Goal: Task Accomplishment & Management: Manage account settings

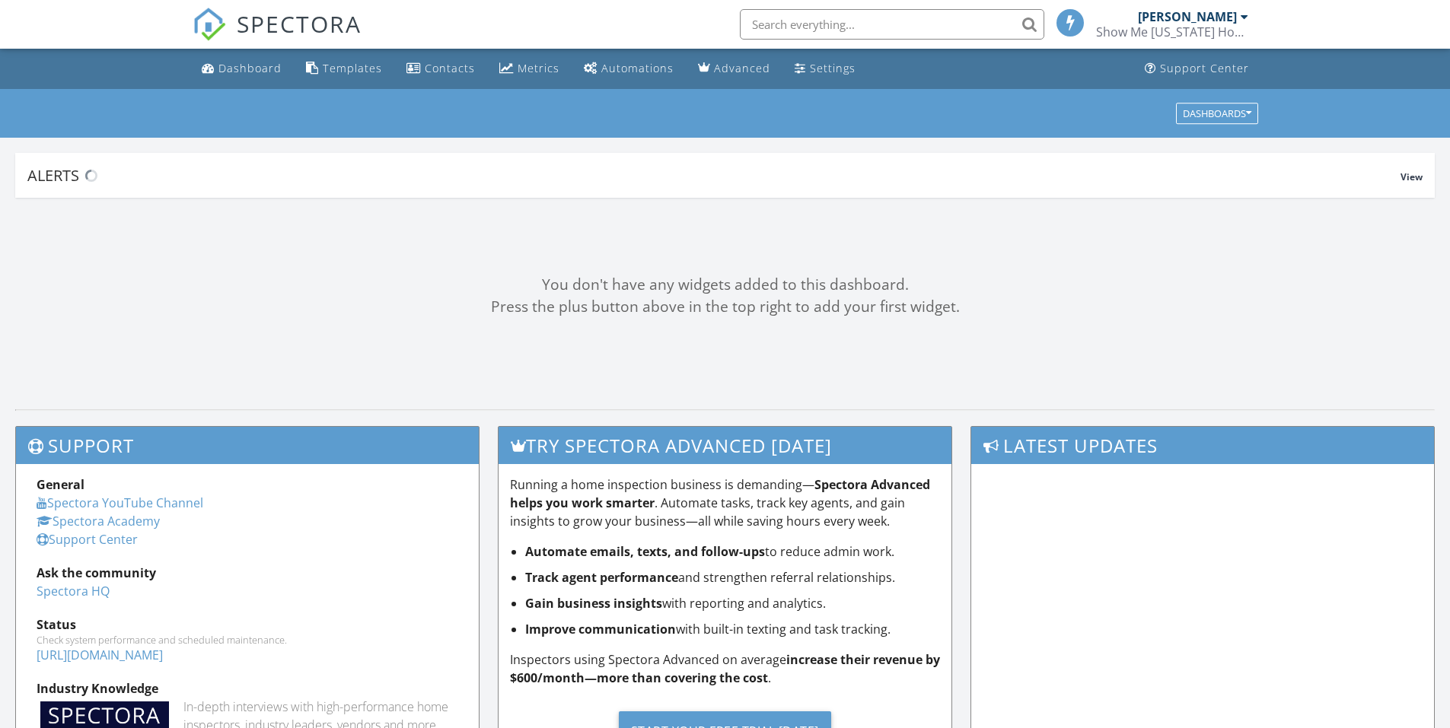
click at [902, 37] on input "text" at bounding box center [892, 24] width 304 height 30
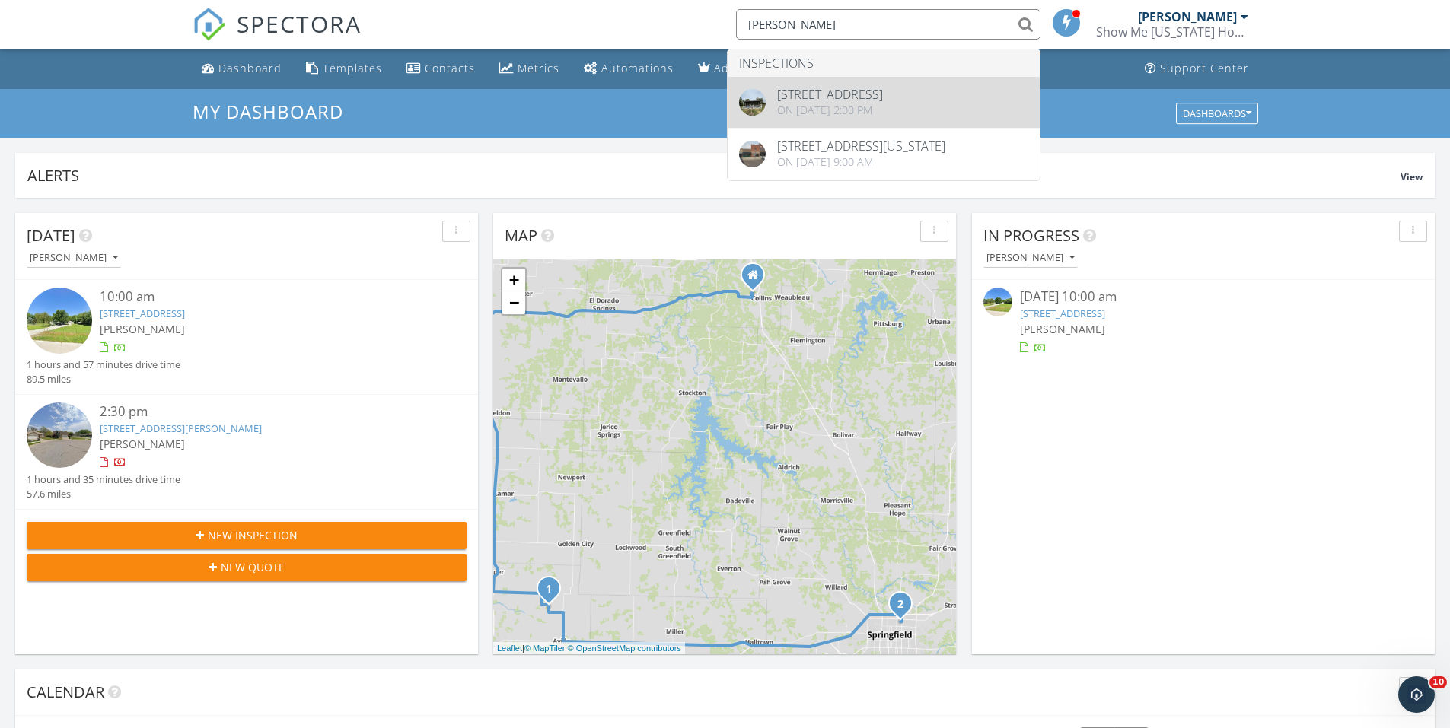
type input "robertson"
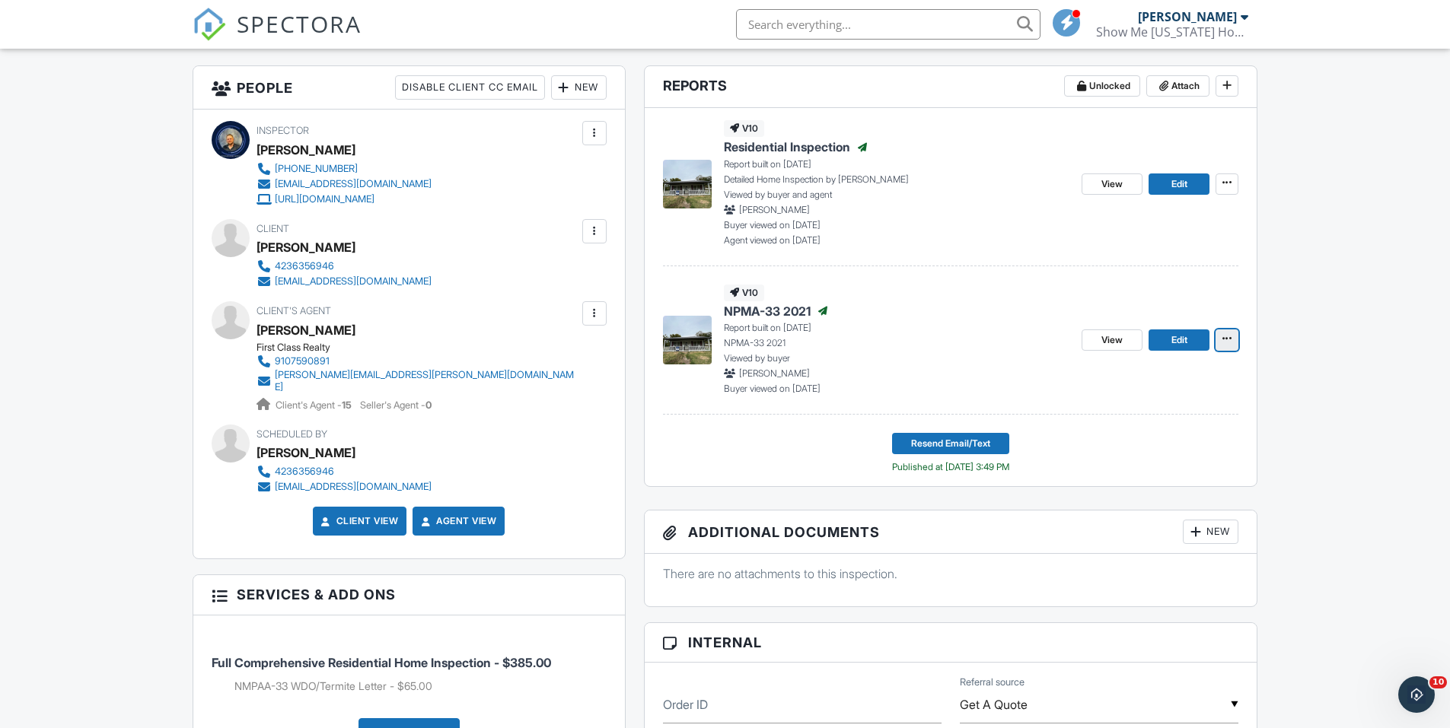
click at [1223, 343] on icon at bounding box center [1227, 338] width 9 height 11
click at [1355, 371] on div "Copy Reinspection Report View Log RRB Log Delete Report" at bounding box center [1256, 452] width 387 height 191
click at [906, 335] on p "Report built on 09/09/2025" at bounding box center [897, 328] width 346 height 14
click at [1113, 342] on span "View" at bounding box center [1111, 340] width 21 height 15
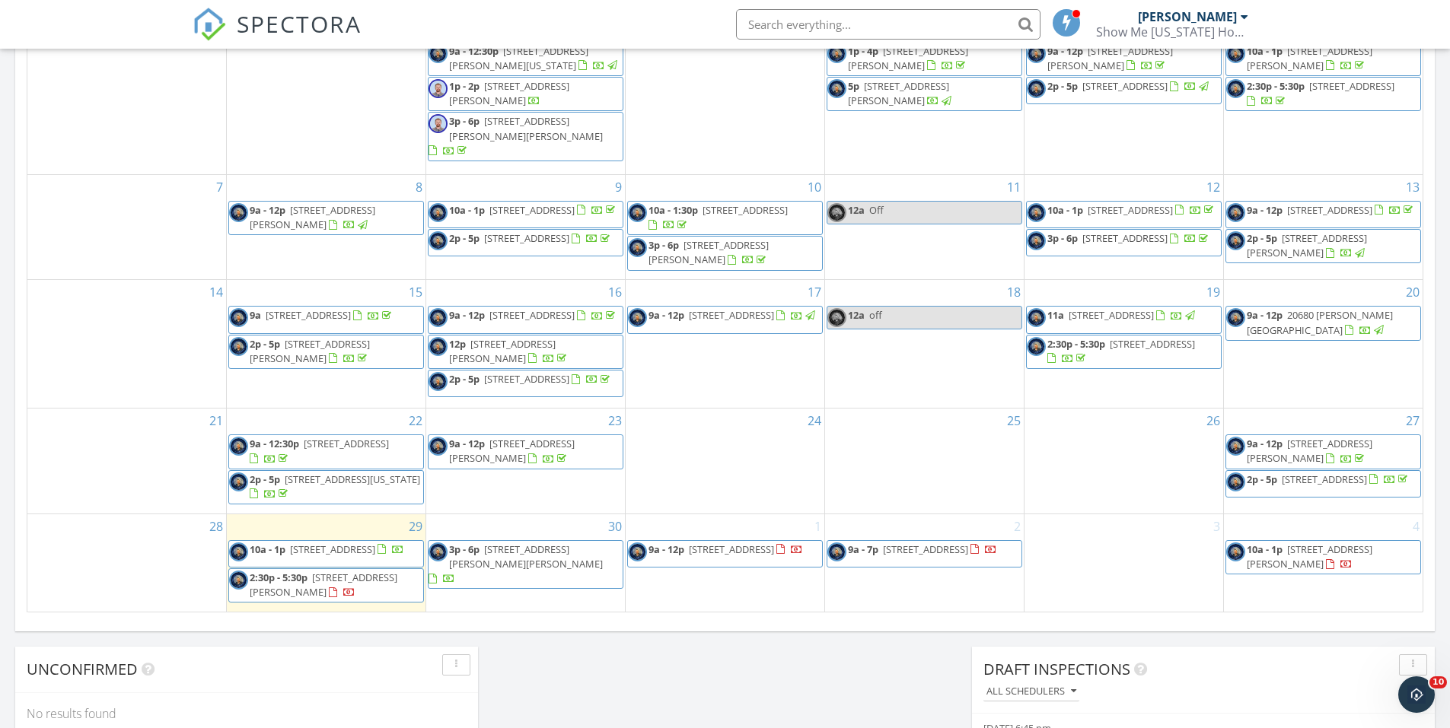
scroll to position [913, 0]
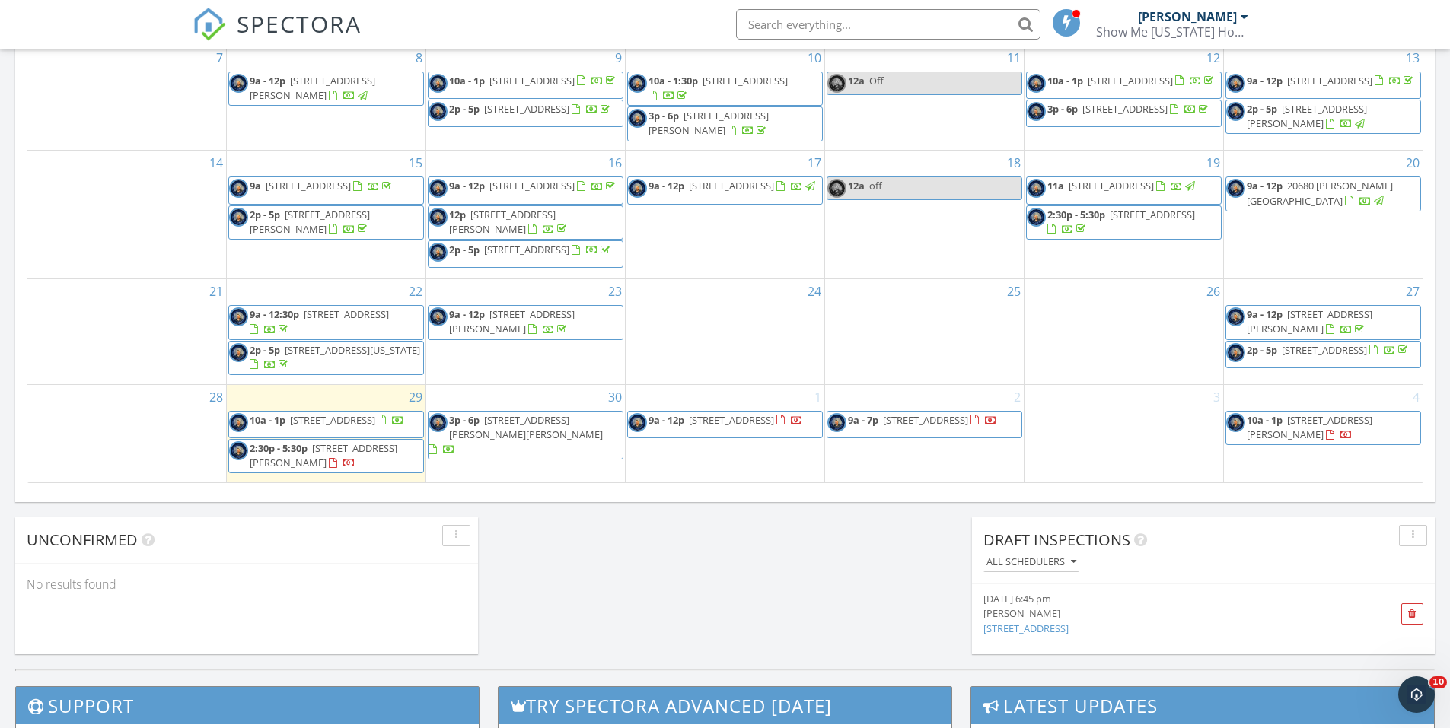
click at [949, 414] on span "1001 S Rangeline Rd, Joplin 64801" at bounding box center [925, 420] width 85 height 14
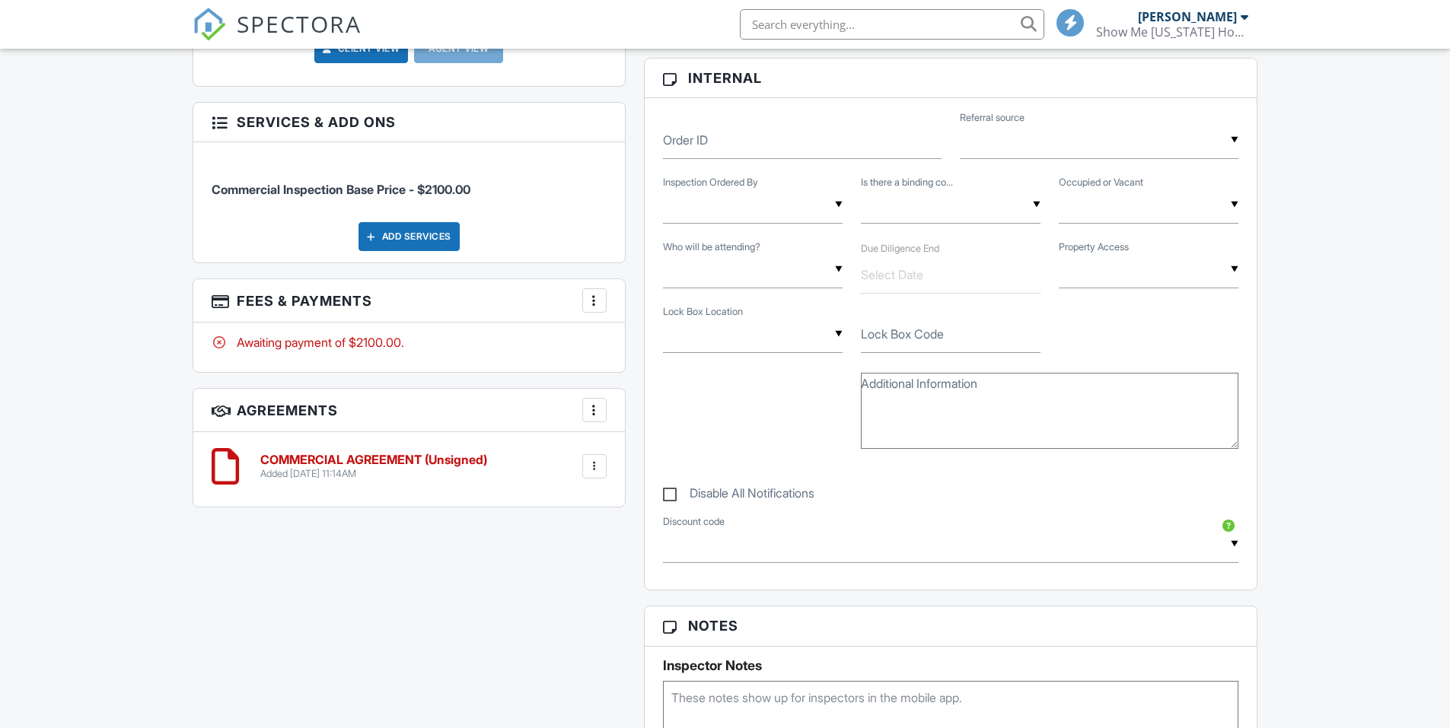
click at [595, 301] on div at bounding box center [594, 300] width 15 height 15
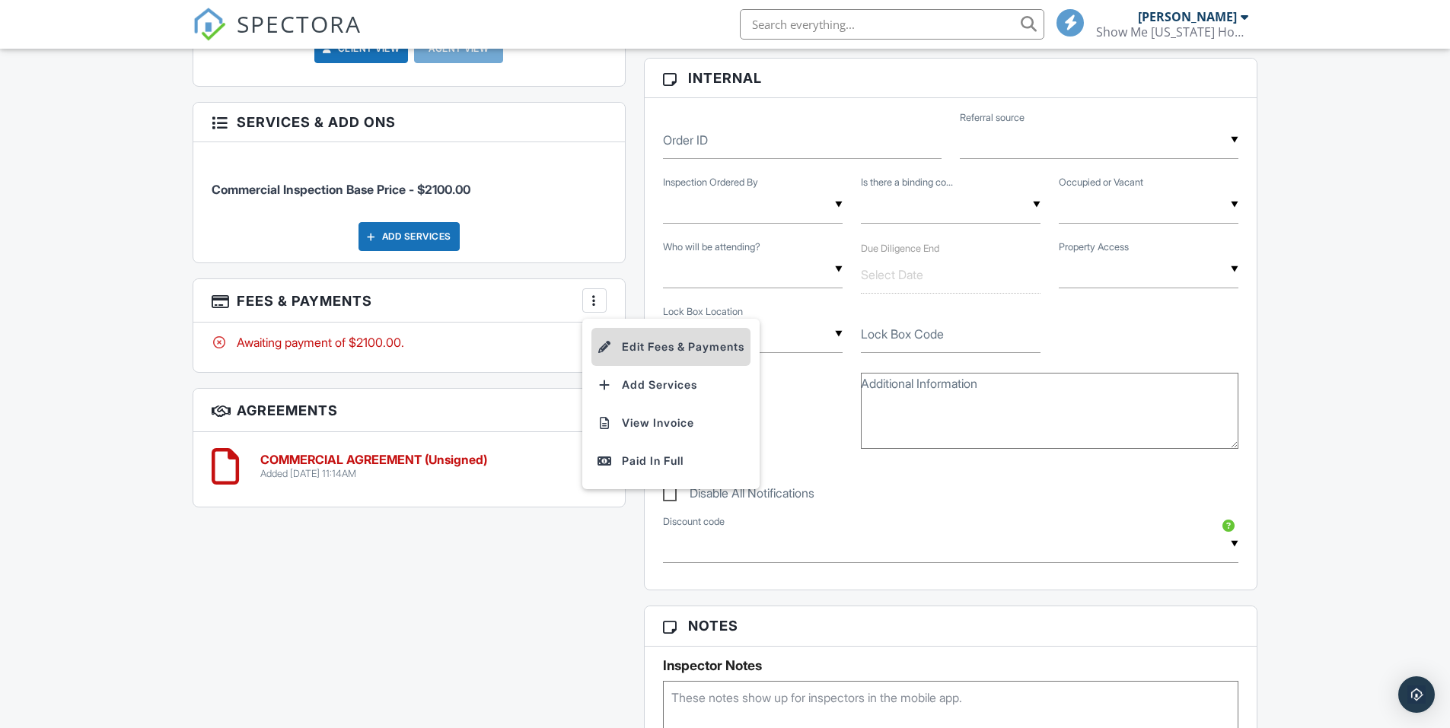
click at [669, 352] on li "Edit Fees & Payments" at bounding box center [670, 347] width 159 height 38
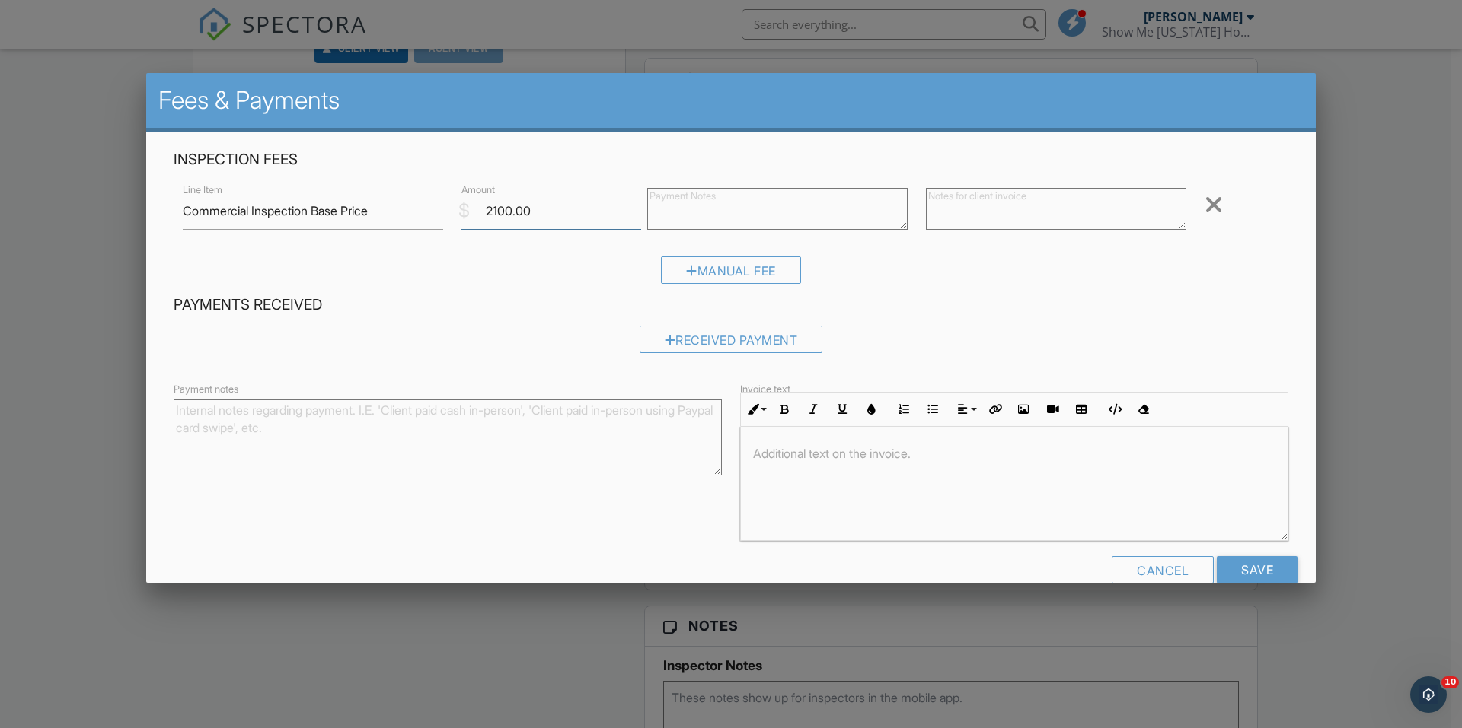
drag, startPoint x: 562, startPoint y: 219, endPoint x: 473, endPoint y: 227, distance: 88.6
click at [473, 227] on input "2100.00" at bounding box center [551, 211] width 180 height 37
type input "4200"
click at [465, 289] on div "Manual Fee" at bounding box center [731, 276] width 1114 height 39
click at [1274, 563] on input "Save" at bounding box center [1256, 569] width 81 height 27
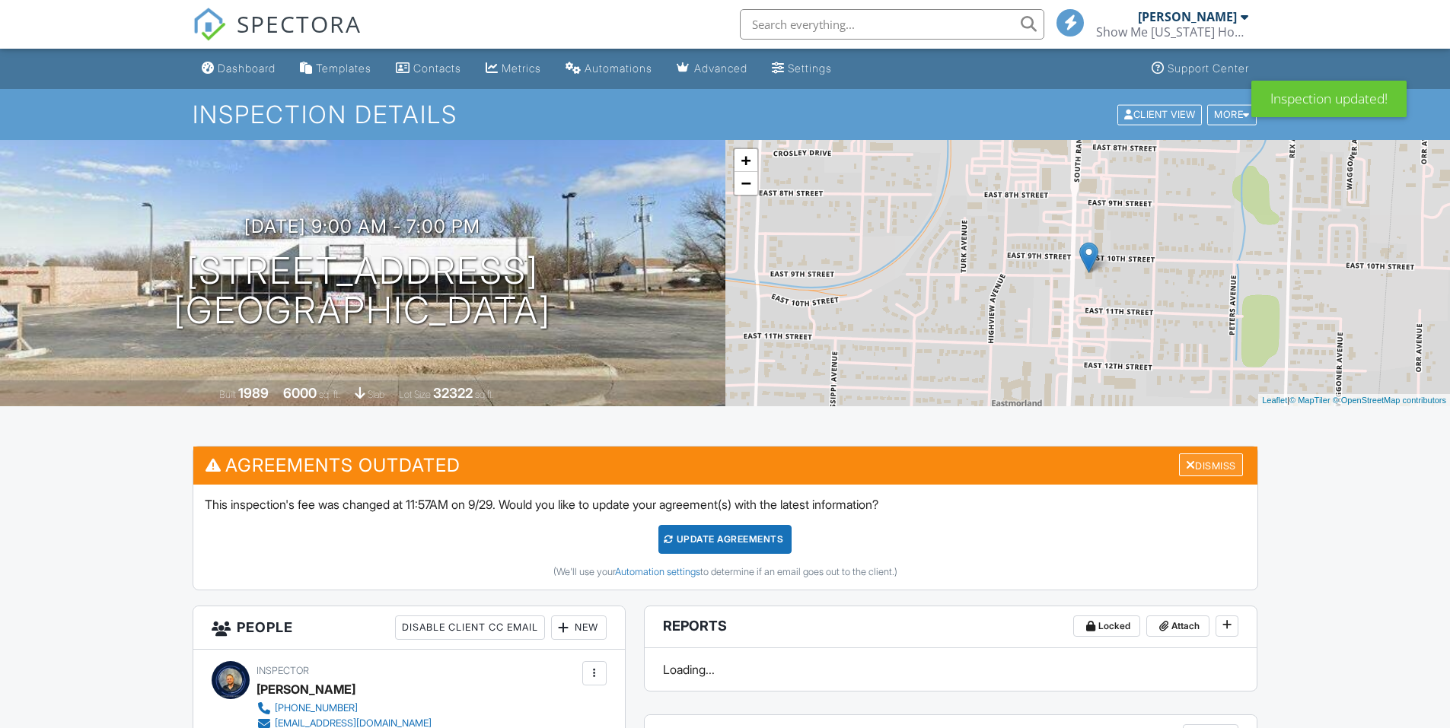
click at [1208, 465] on div "Dismiss" at bounding box center [1211, 466] width 64 height 24
click at [1200, 468] on div "Dismiss" at bounding box center [1211, 466] width 64 height 24
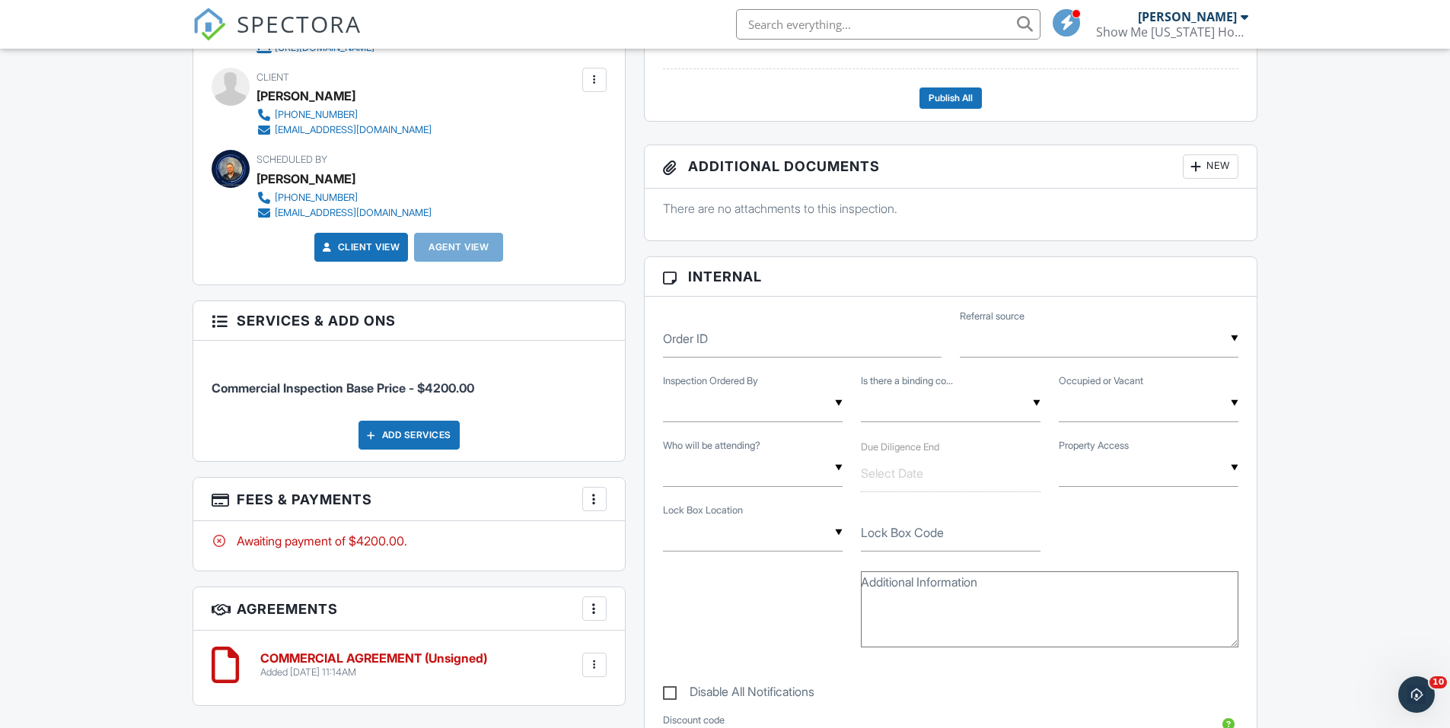
scroll to position [533, 0]
click at [591, 661] on div at bounding box center [594, 664] width 15 height 15
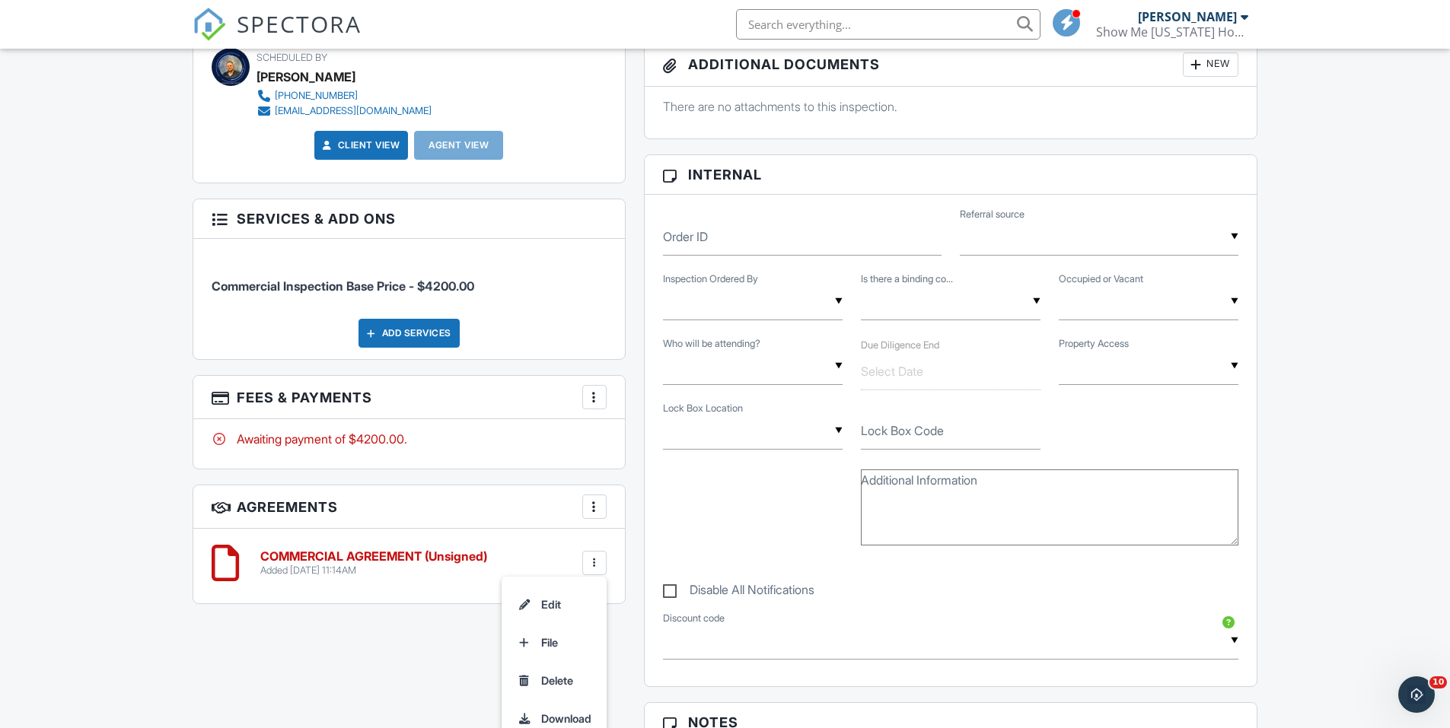
scroll to position [761, 0]
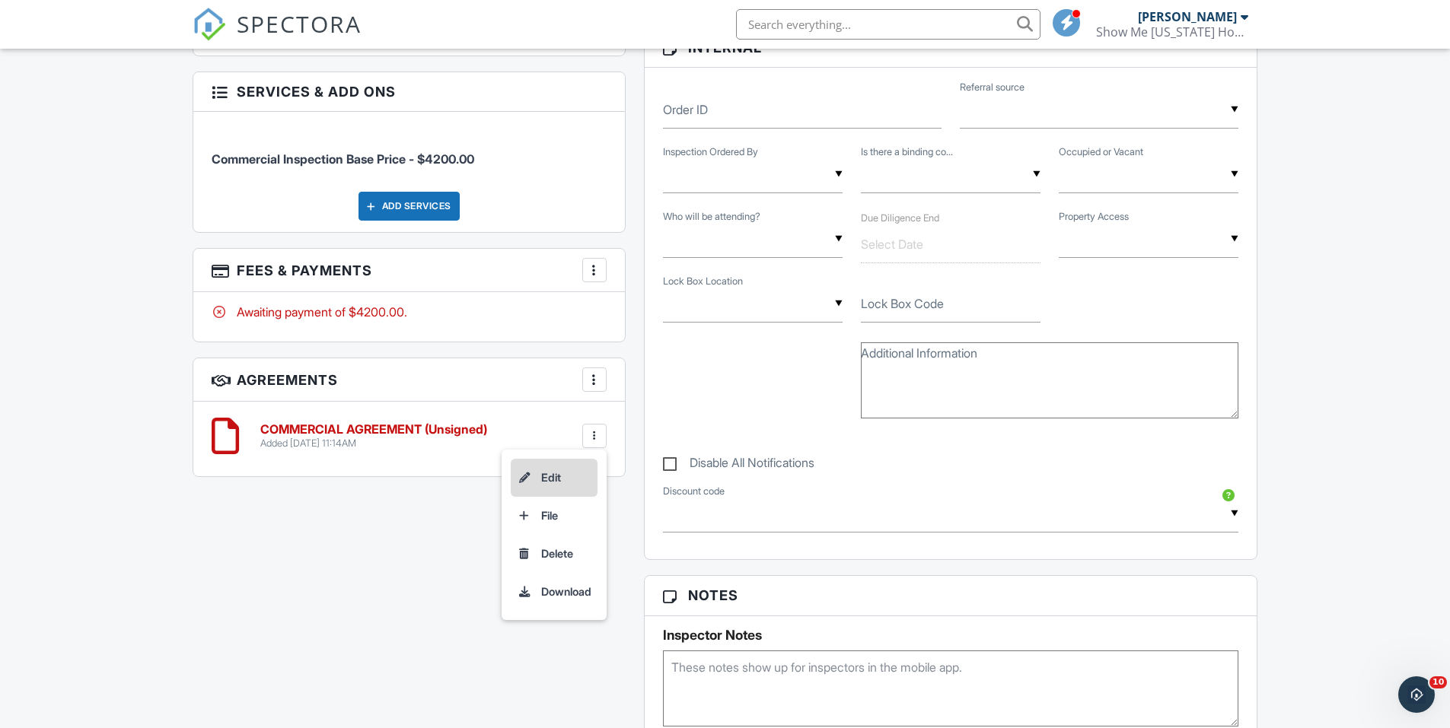
click at [534, 477] on li "Edit" at bounding box center [554, 478] width 87 height 38
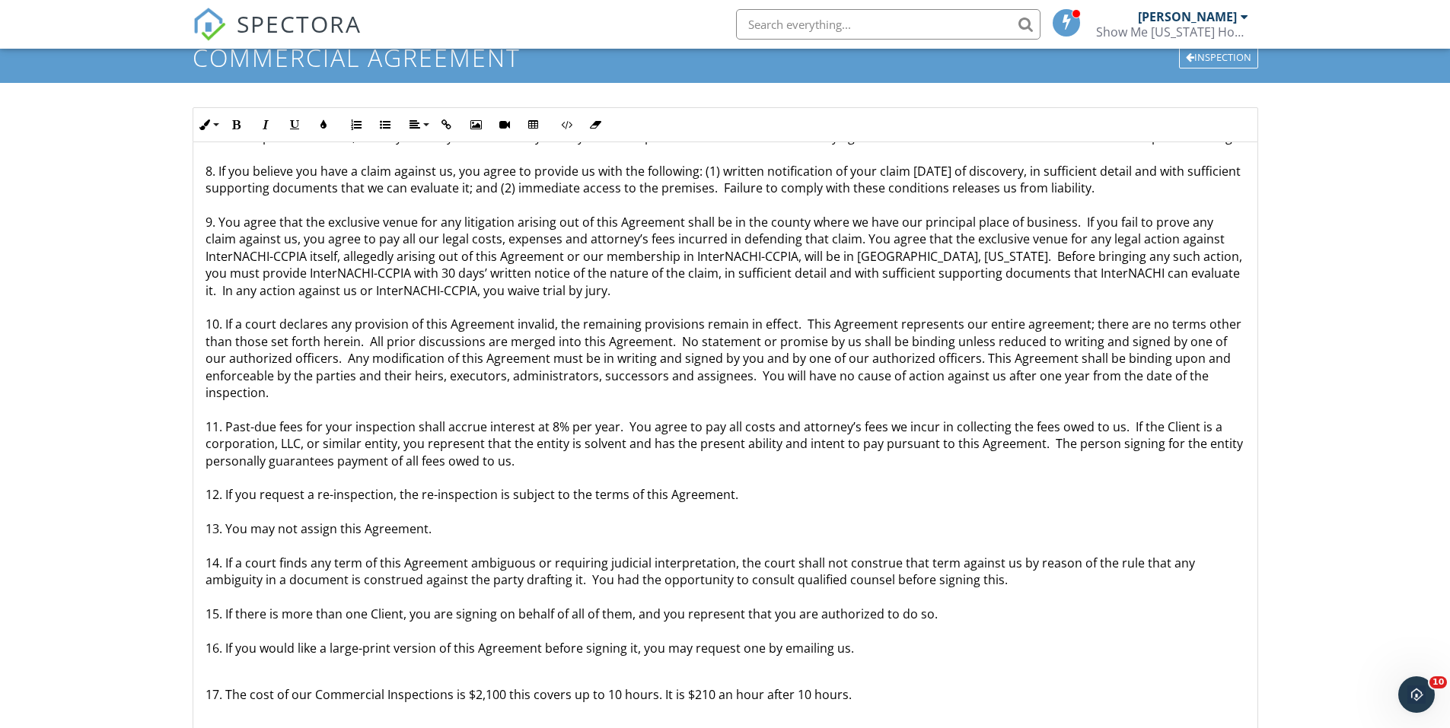
scroll to position [152, 0]
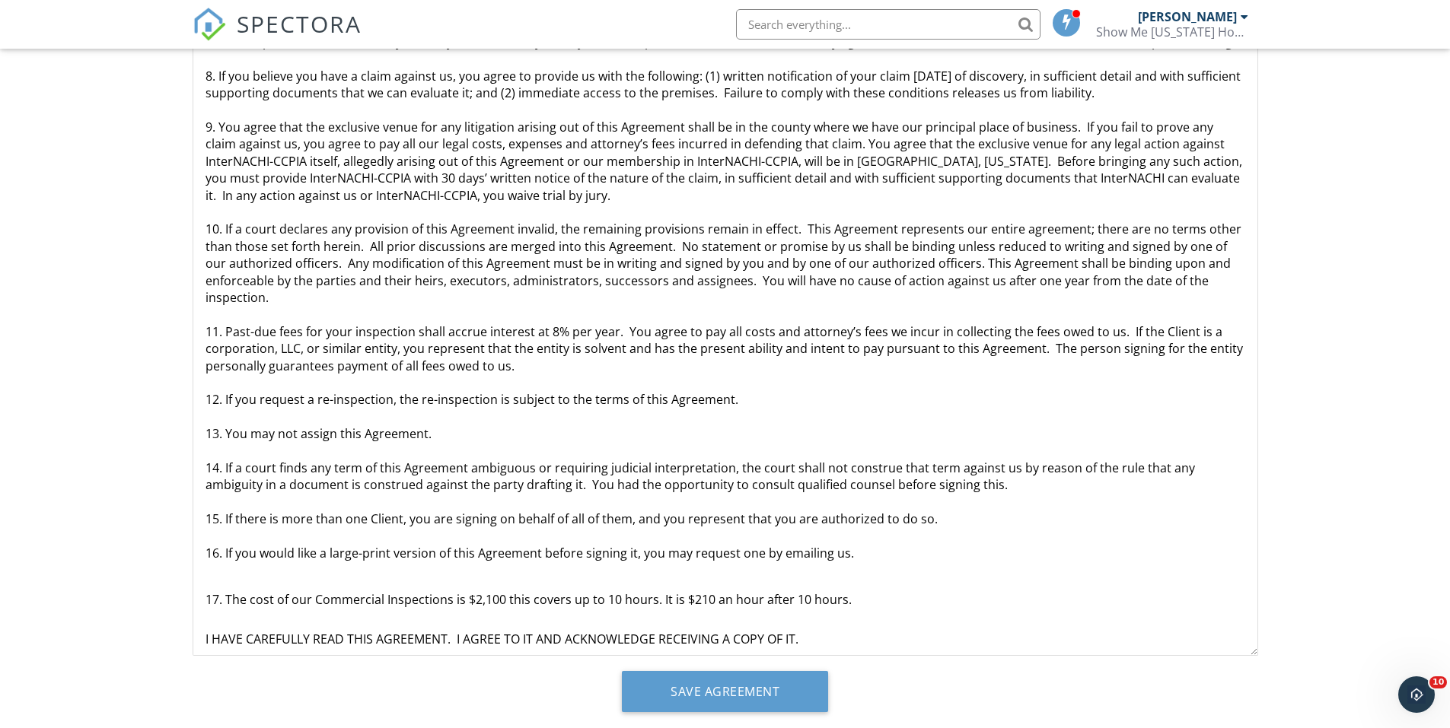
click at [502, 591] on p "17. The cost of our Commercial Inspections is $2,100 this covers up to 10 hours…" at bounding box center [726, 608] width 1040 height 34
drag, startPoint x: 856, startPoint y: 566, endPoint x: 559, endPoint y: 569, distance: 296.1
click at [559, 591] on p "17. The cost of our Commercial Inspections is $4,200 this covers up to 10 hours…" at bounding box center [726, 608] width 1040 height 34
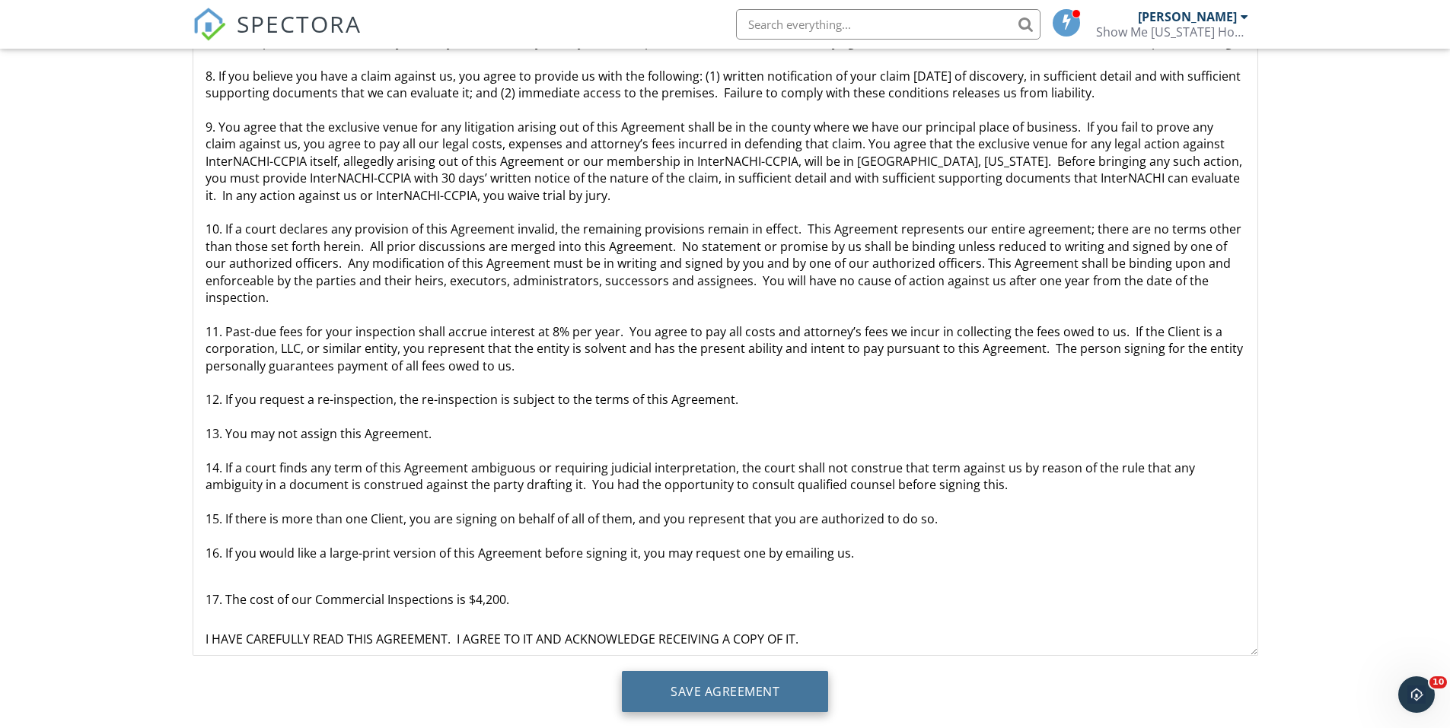
click at [715, 703] on input "Save Agreement" at bounding box center [725, 691] width 206 height 41
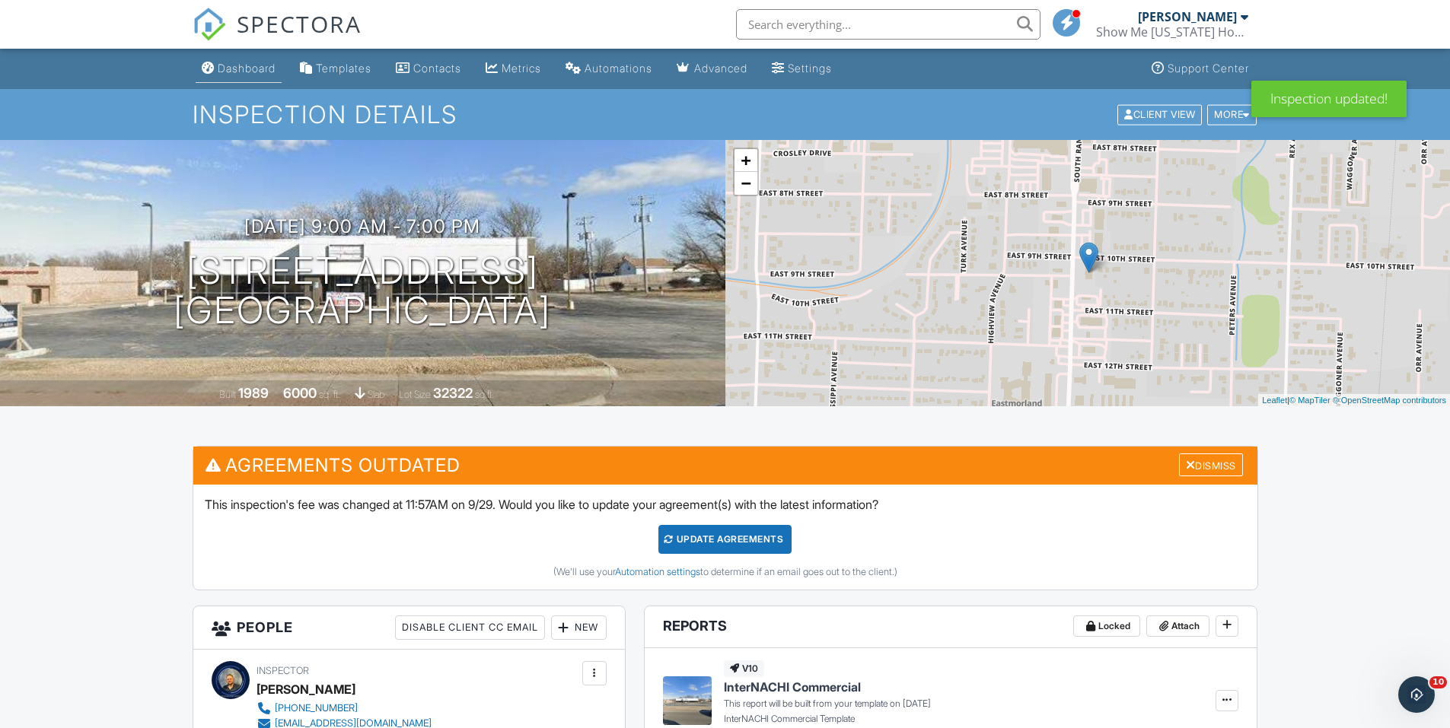
click at [228, 63] on div "Dashboard" at bounding box center [247, 68] width 58 height 13
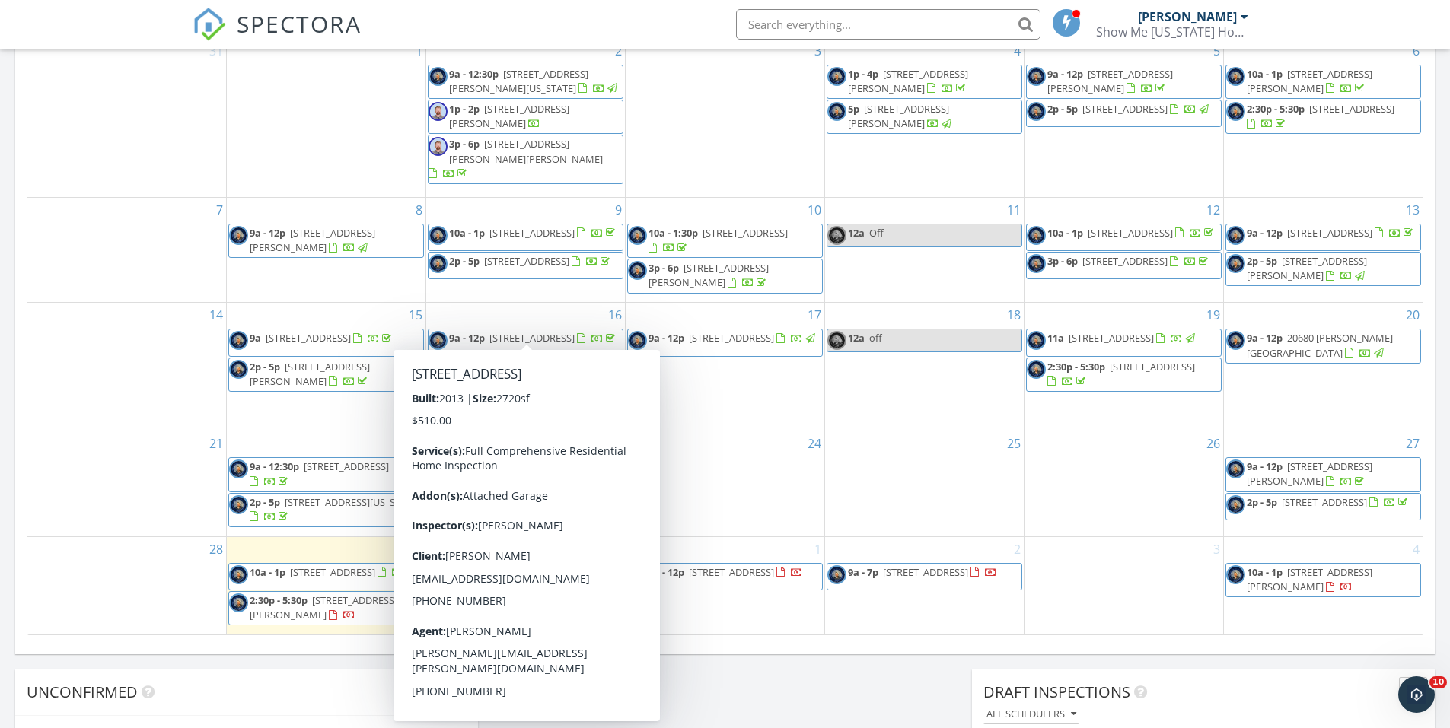
scroll to position [990, 0]
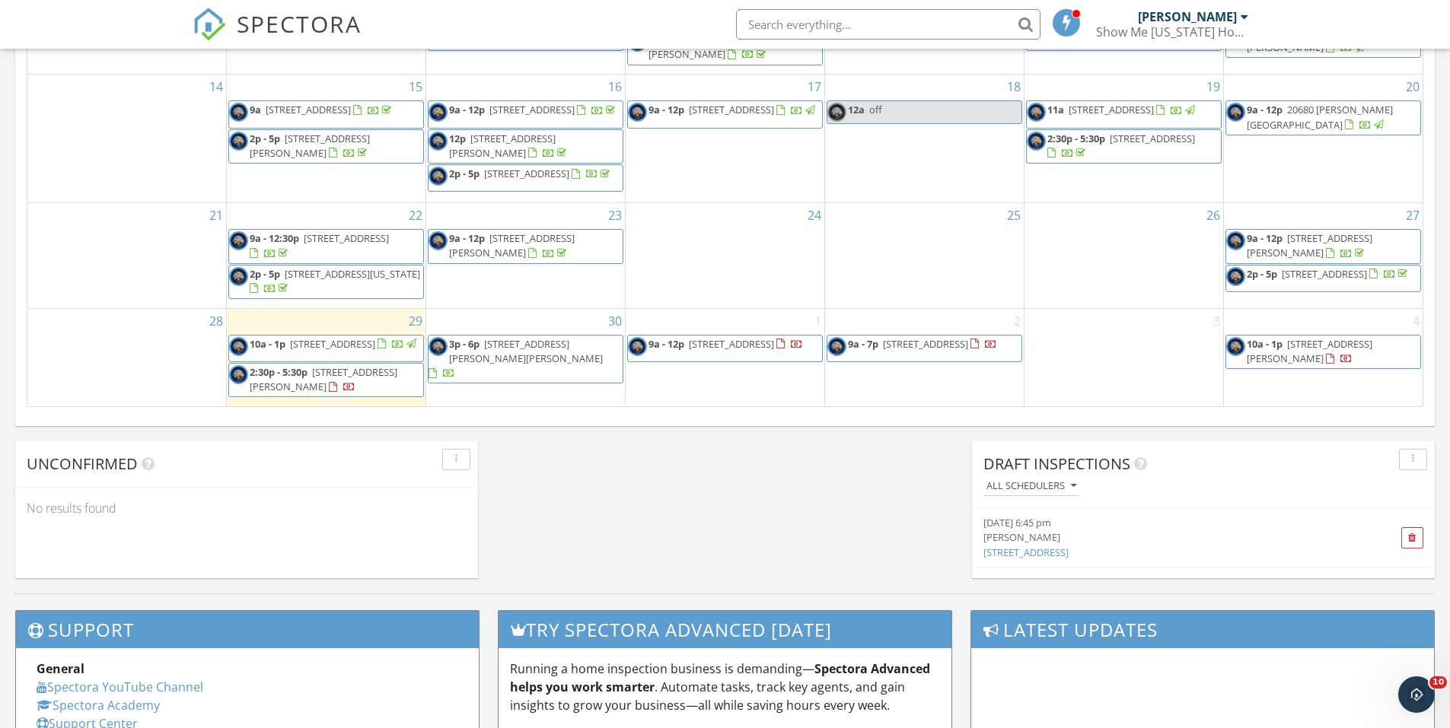
click at [971, 346] on span "9a - 7p 1001 S Rangeline Rd, Joplin 64801" at bounding box center [912, 348] width 170 height 23
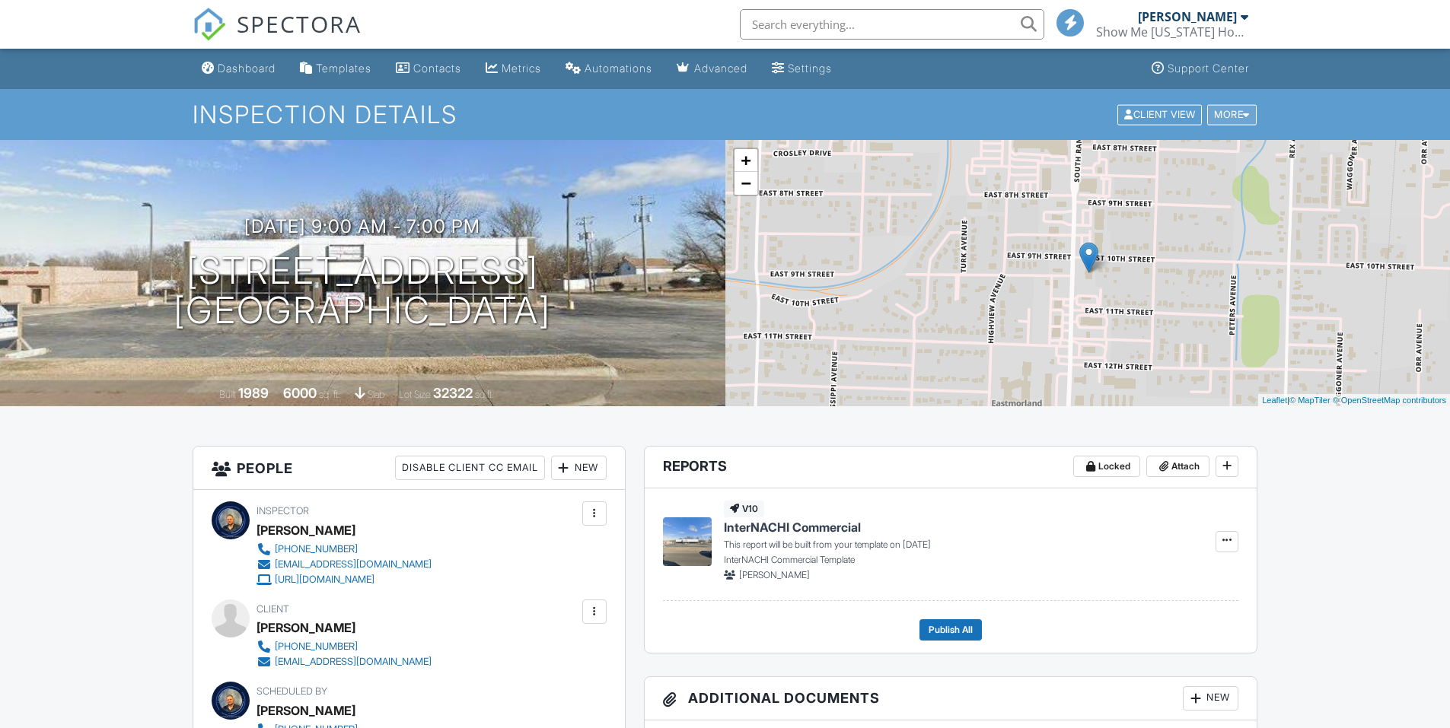
click at [1242, 116] on div "More" at bounding box center [1231, 114] width 49 height 21
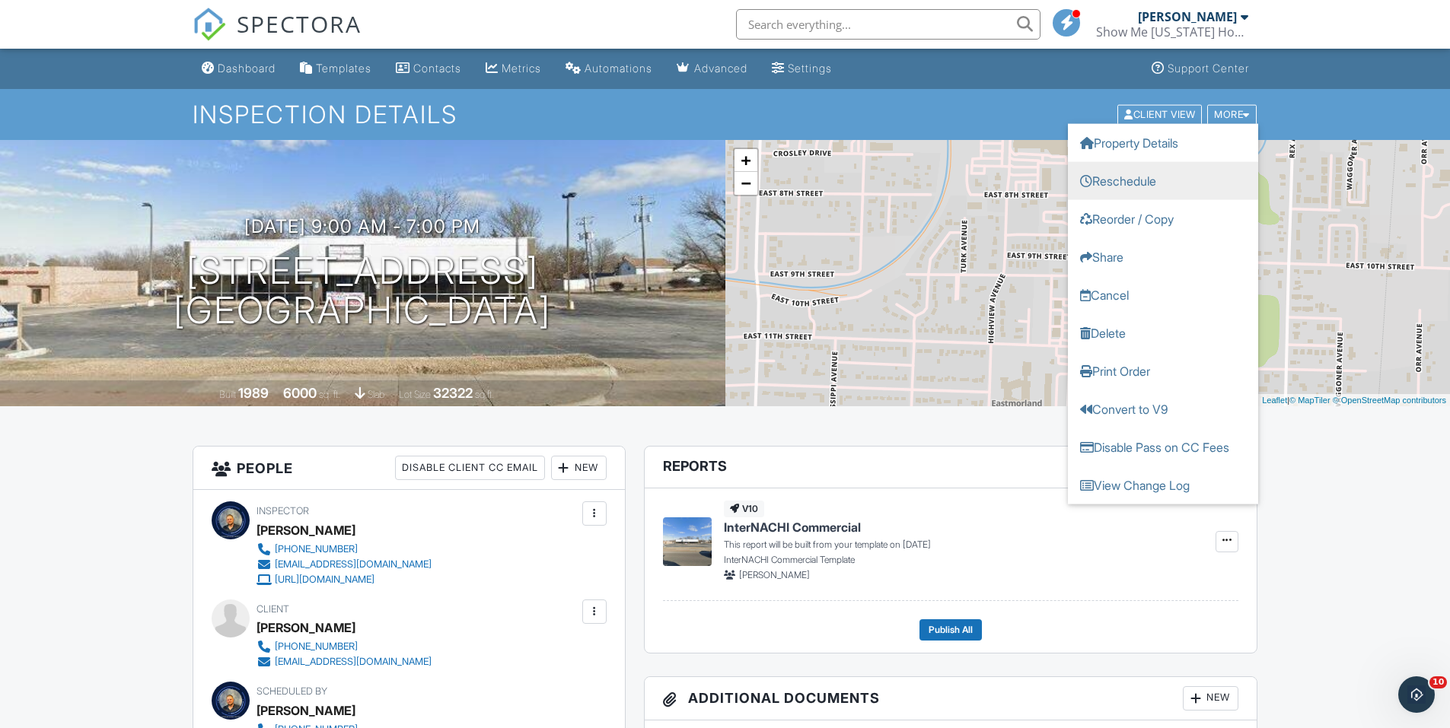
click at [1135, 177] on link "Reschedule" at bounding box center [1163, 180] width 190 height 38
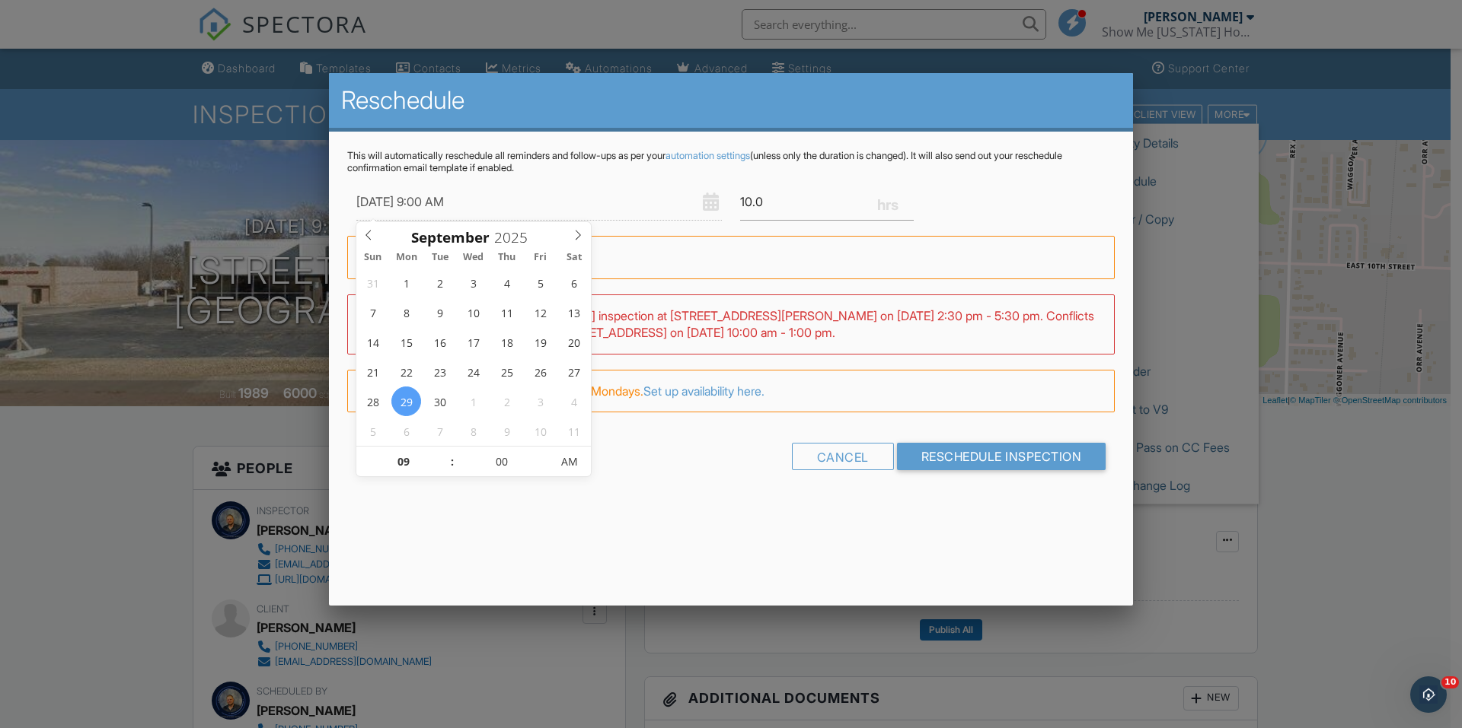
click at [661, 499] on div "This will automatically reschedule all reminders and follow-ups as per your aut…" at bounding box center [731, 324] width 804 height 384
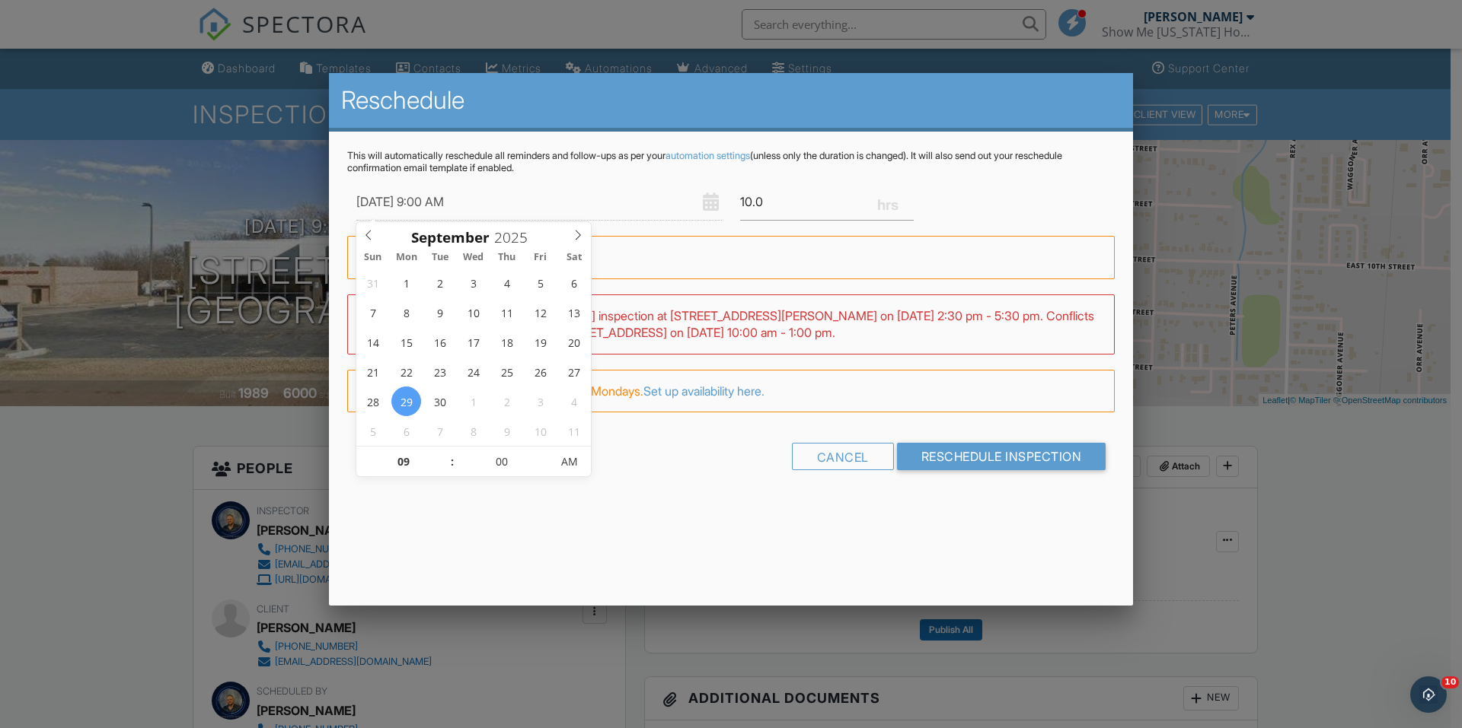
click at [528, 195] on input "09/29/2025 9:00 AM" at bounding box center [538, 201] width 365 height 37
type input "09/29/2025 10:00 AM"
type input "10"
click at [446, 453] on span at bounding box center [444, 454] width 11 height 15
type input "09/29/2025 11:00 AM"
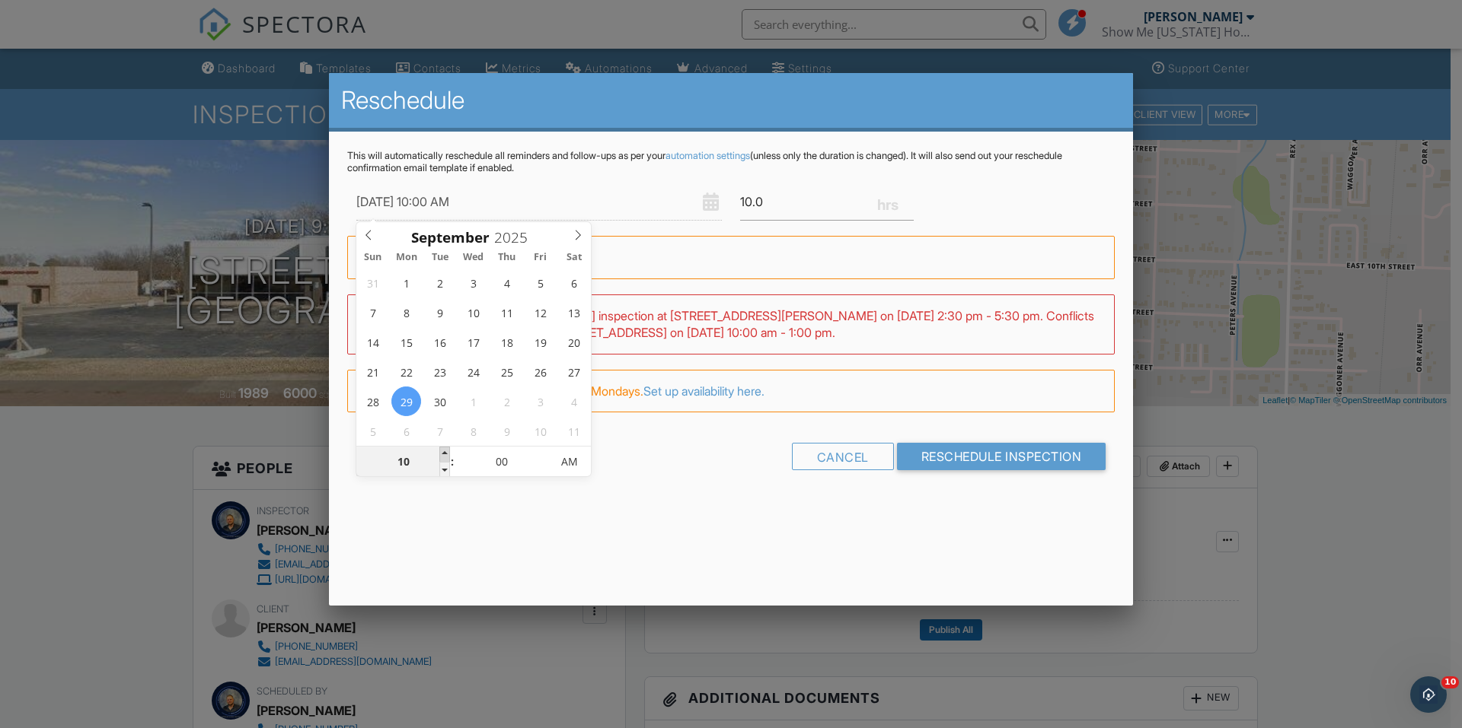
type input "11"
click at [446, 452] on span at bounding box center [444, 454] width 11 height 15
type input "09/29/2025 12:00 PM"
type input "12"
click at [446, 452] on span at bounding box center [444, 454] width 11 height 15
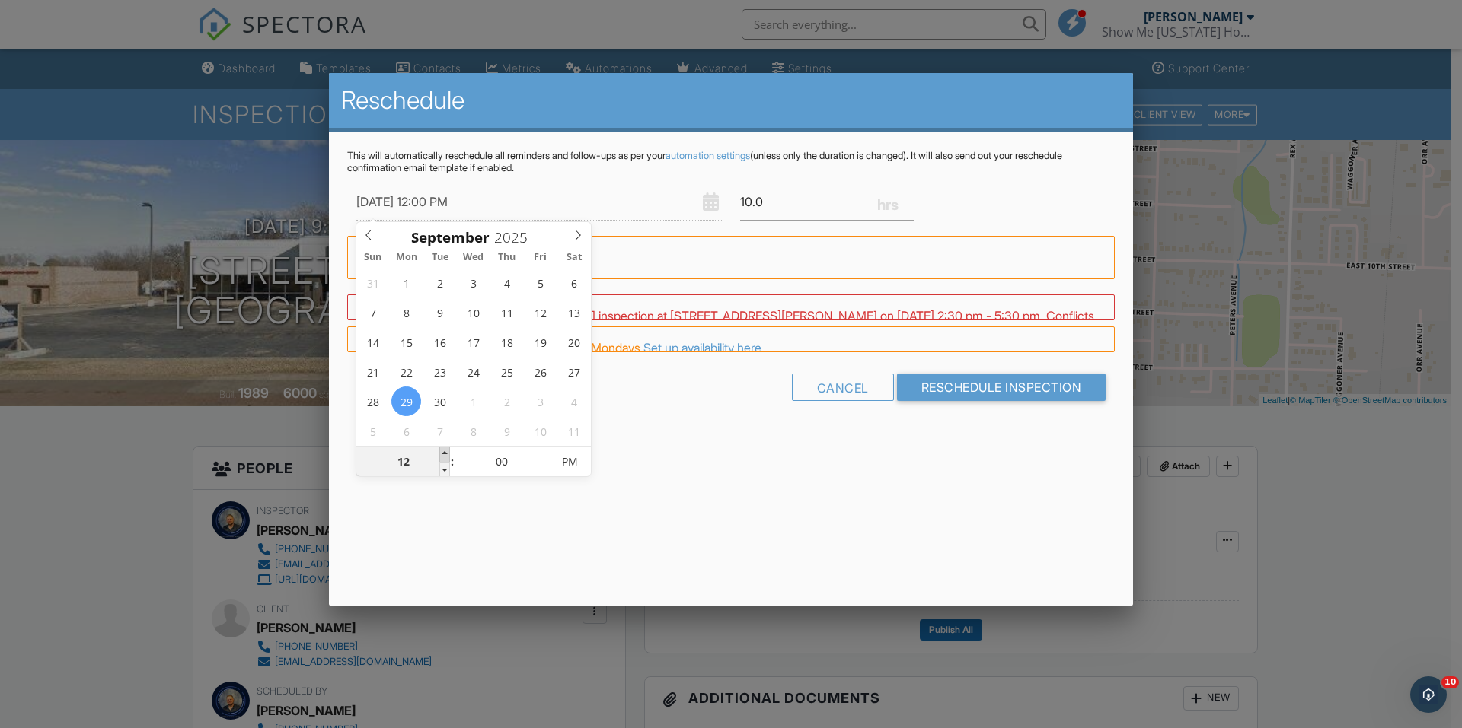
type input "09/29/2025 1:00 PM"
type input "01"
click at [446, 452] on span at bounding box center [444, 454] width 11 height 15
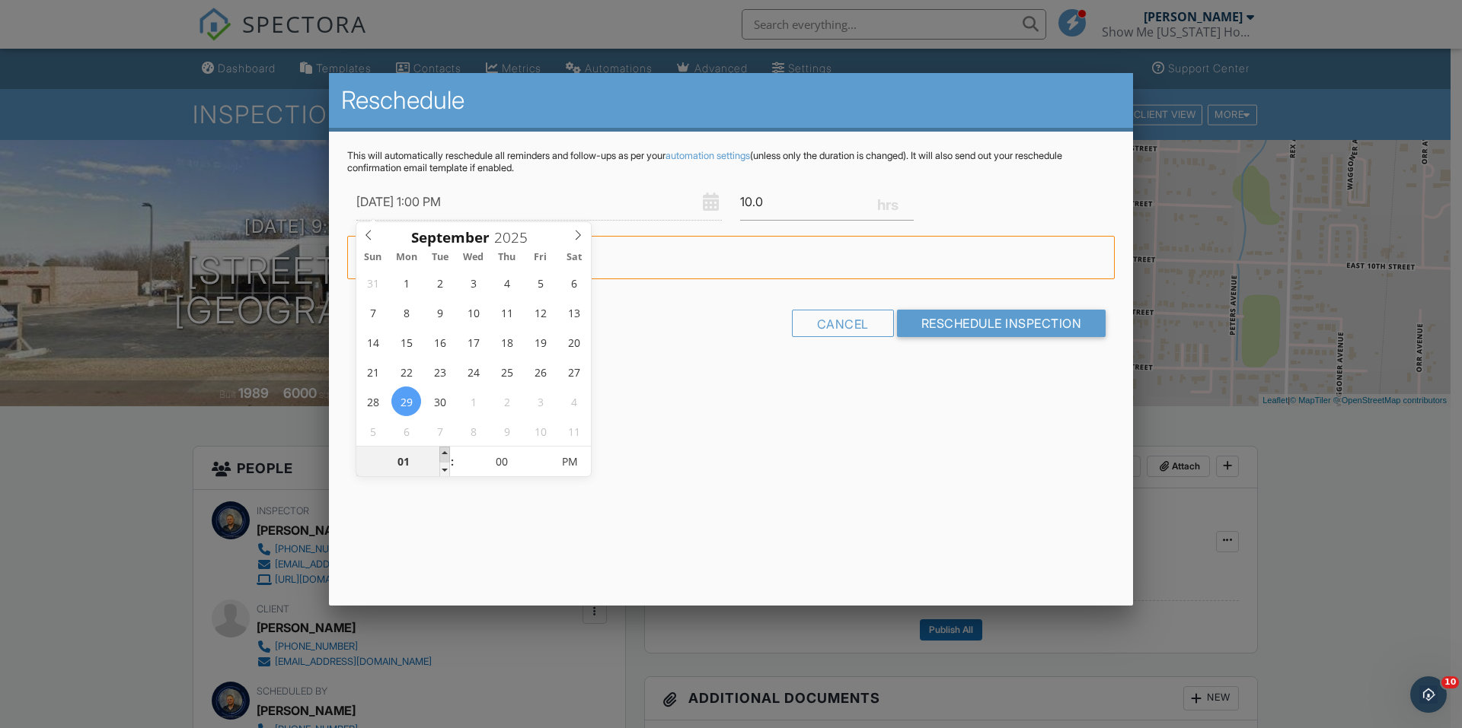
type input "09/29/2025 2:00 PM"
type input "02"
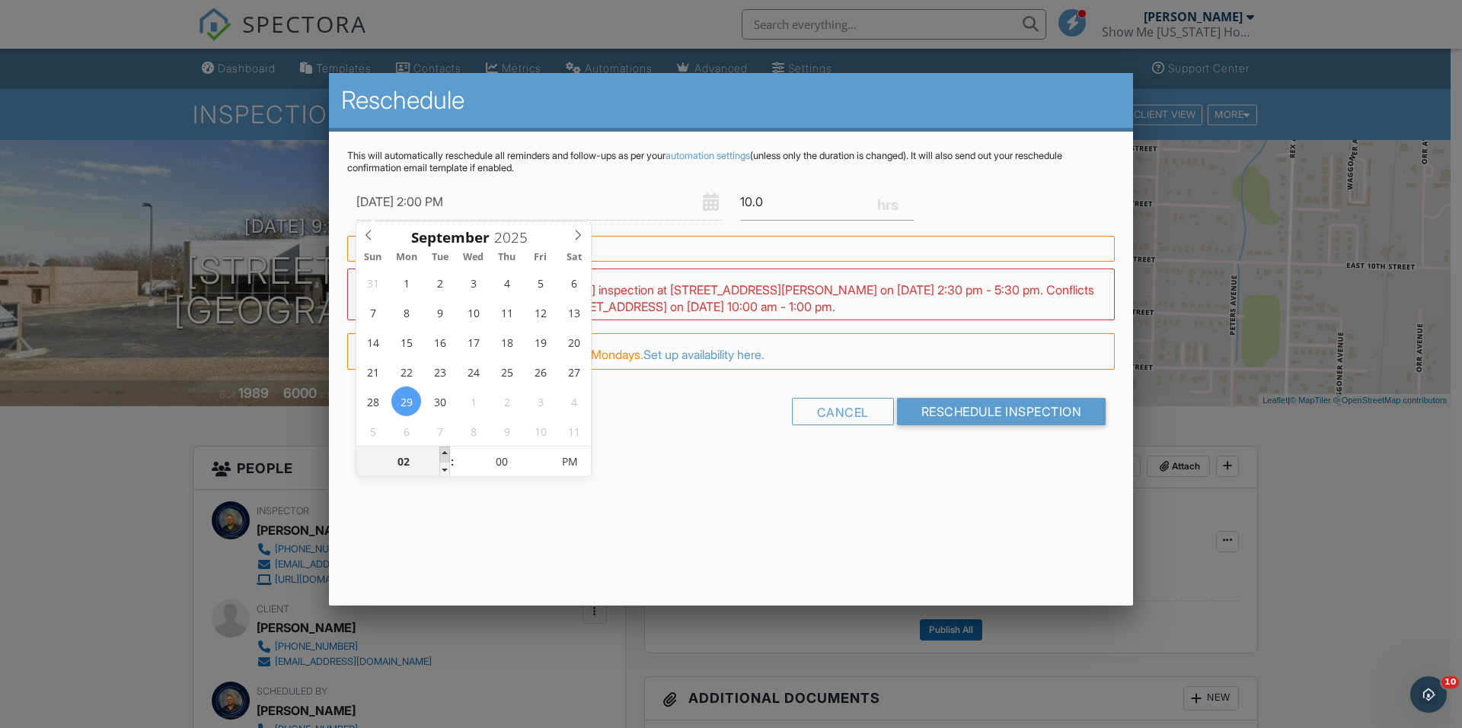
click at [446, 452] on span at bounding box center [444, 454] width 11 height 15
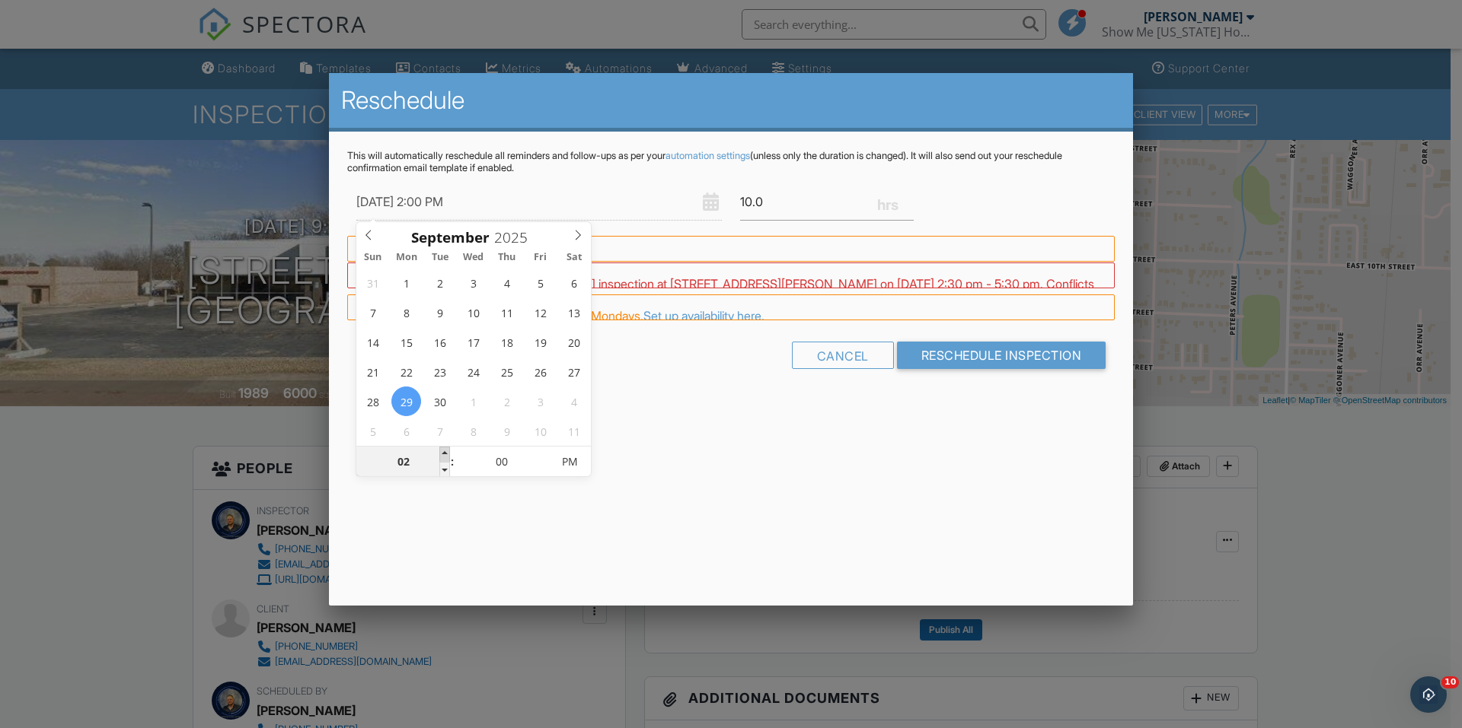
type input "09/29/2025 3:00 PM"
type input "03"
click at [446, 452] on span at bounding box center [444, 454] width 11 height 15
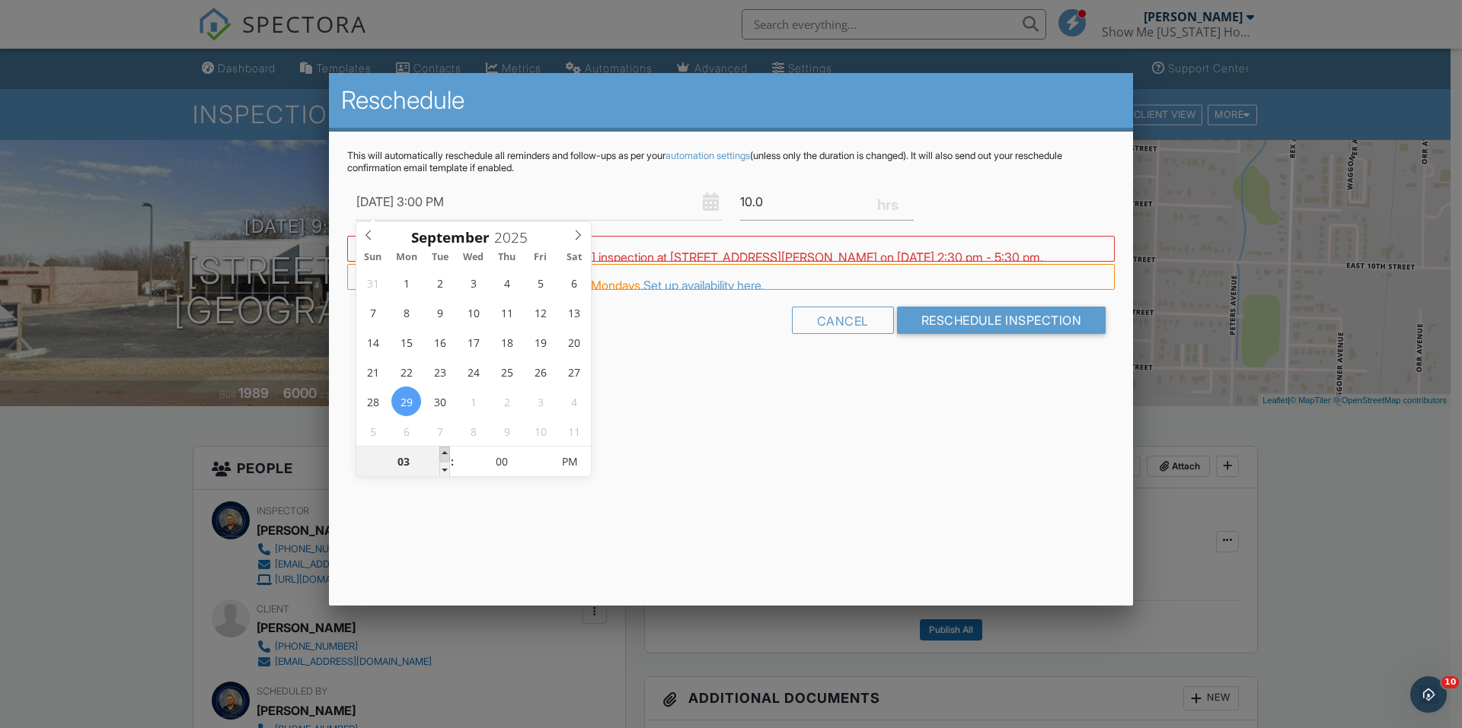
type input "09/29/2025 4:00 PM"
type input "04"
click at [446, 452] on span at bounding box center [444, 454] width 11 height 15
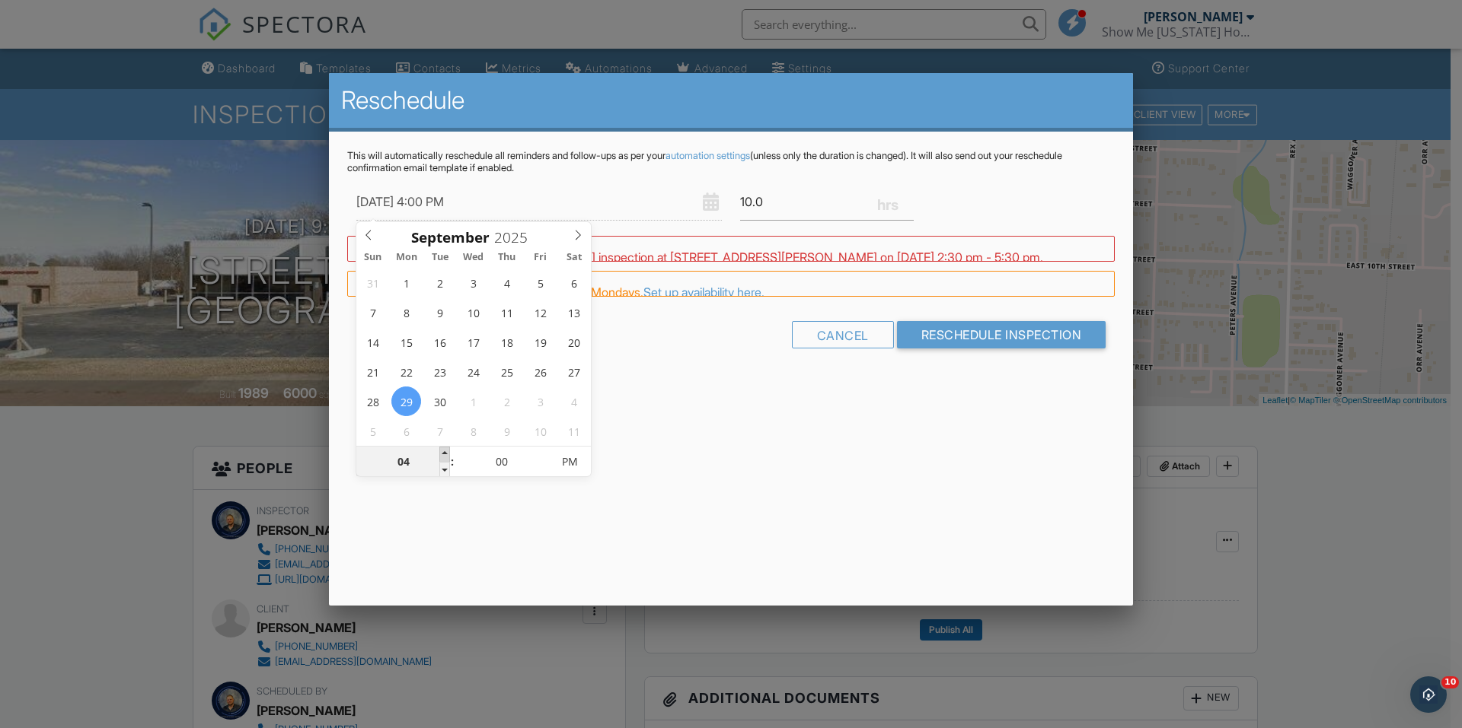
type input "09/29/2025 5:00 PM"
type input "05"
click at [446, 452] on span at bounding box center [444, 454] width 11 height 15
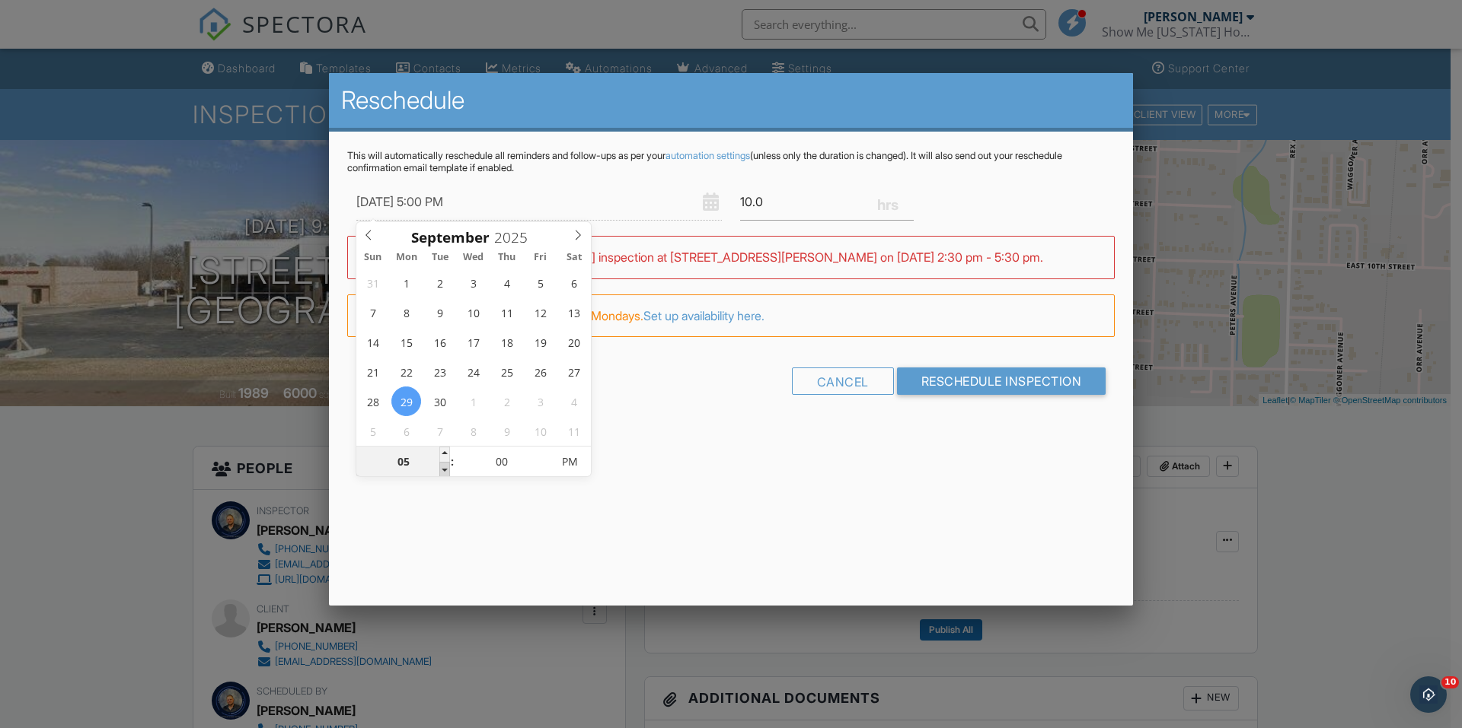
type input "09/29/2025 4:00 PM"
type input "04"
click at [442, 470] on span at bounding box center [444, 469] width 11 height 15
type input "09/29/2025 3:00 PM"
type input "03"
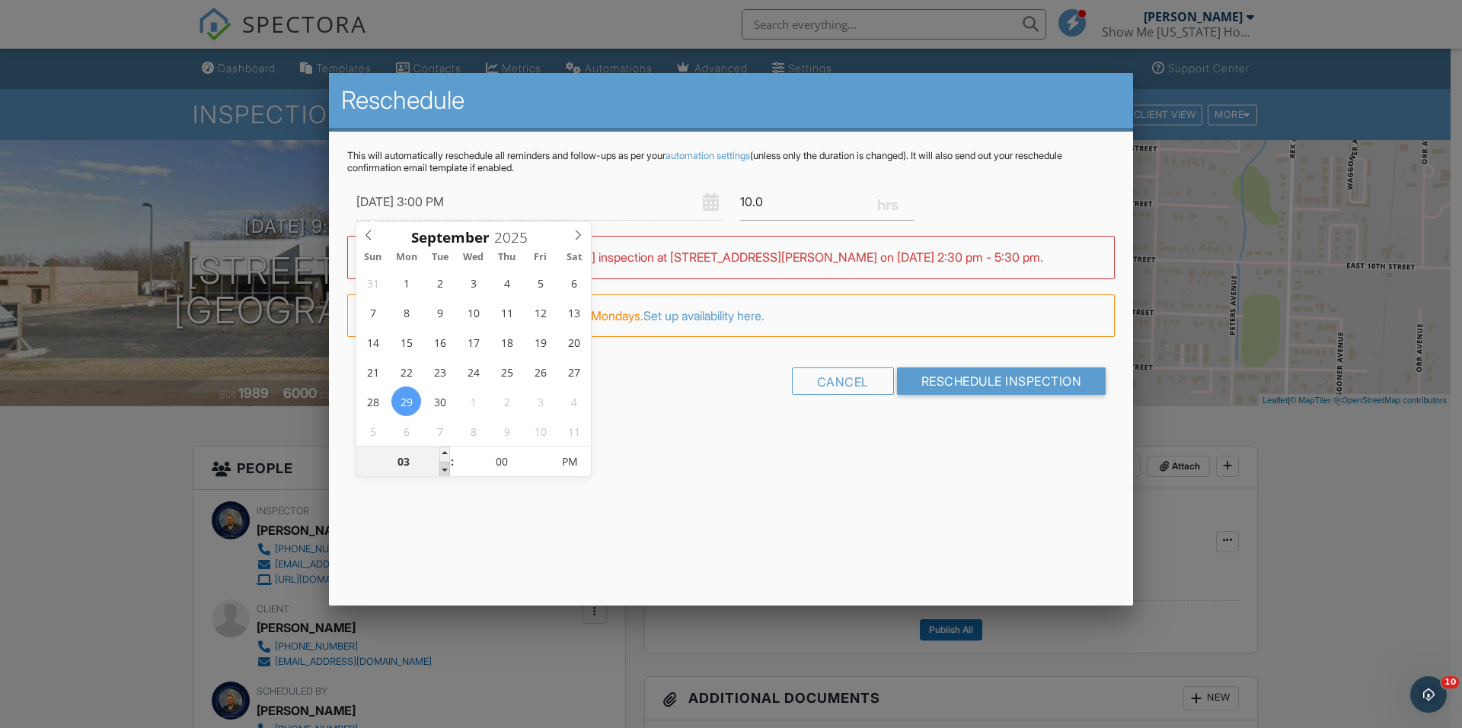
click at [442, 470] on span at bounding box center [444, 469] width 11 height 15
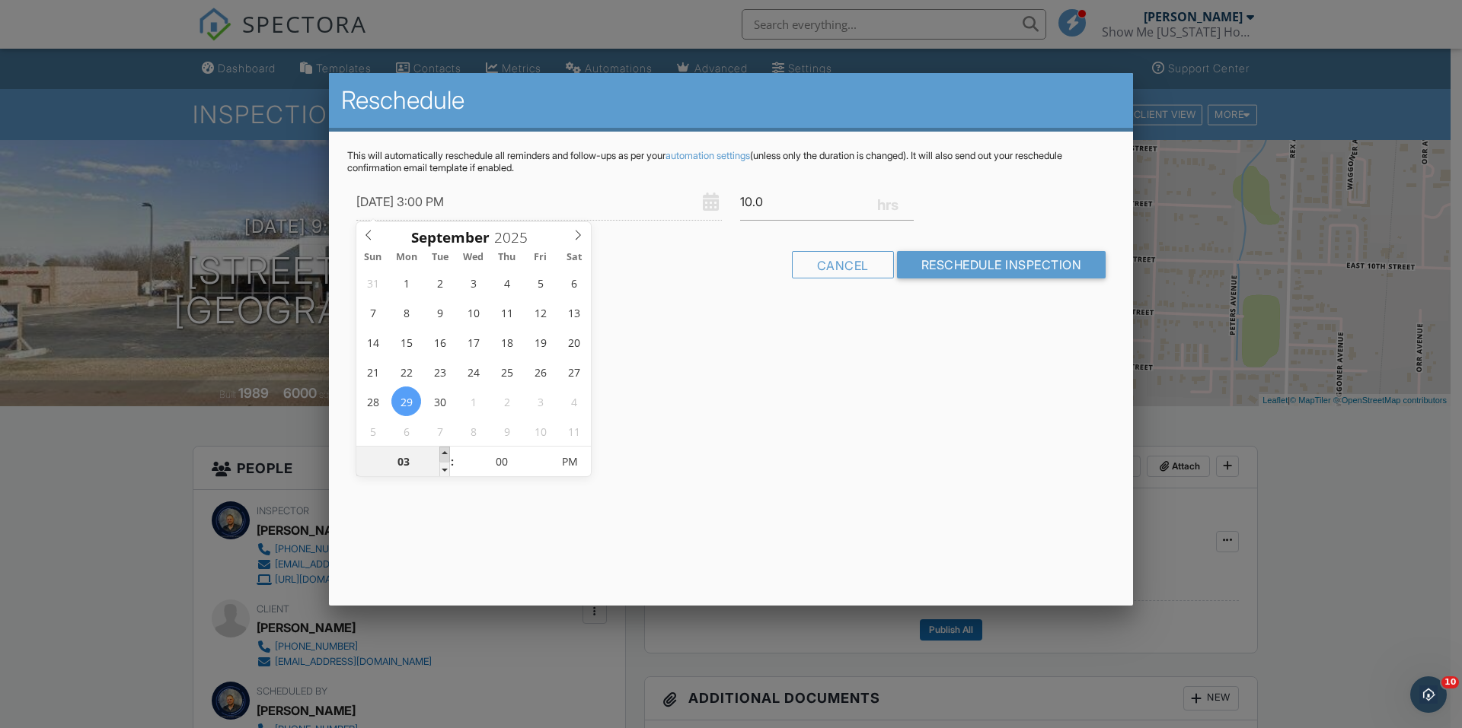
type input "09/29/2025 4:00 PM"
type input "04"
drag, startPoint x: 442, startPoint y: 470, endPoint x: 445, endPoint y: 452, distance: 17.9
click at [445, 452] on span at bounding box center [444, 454] width 11 height 15
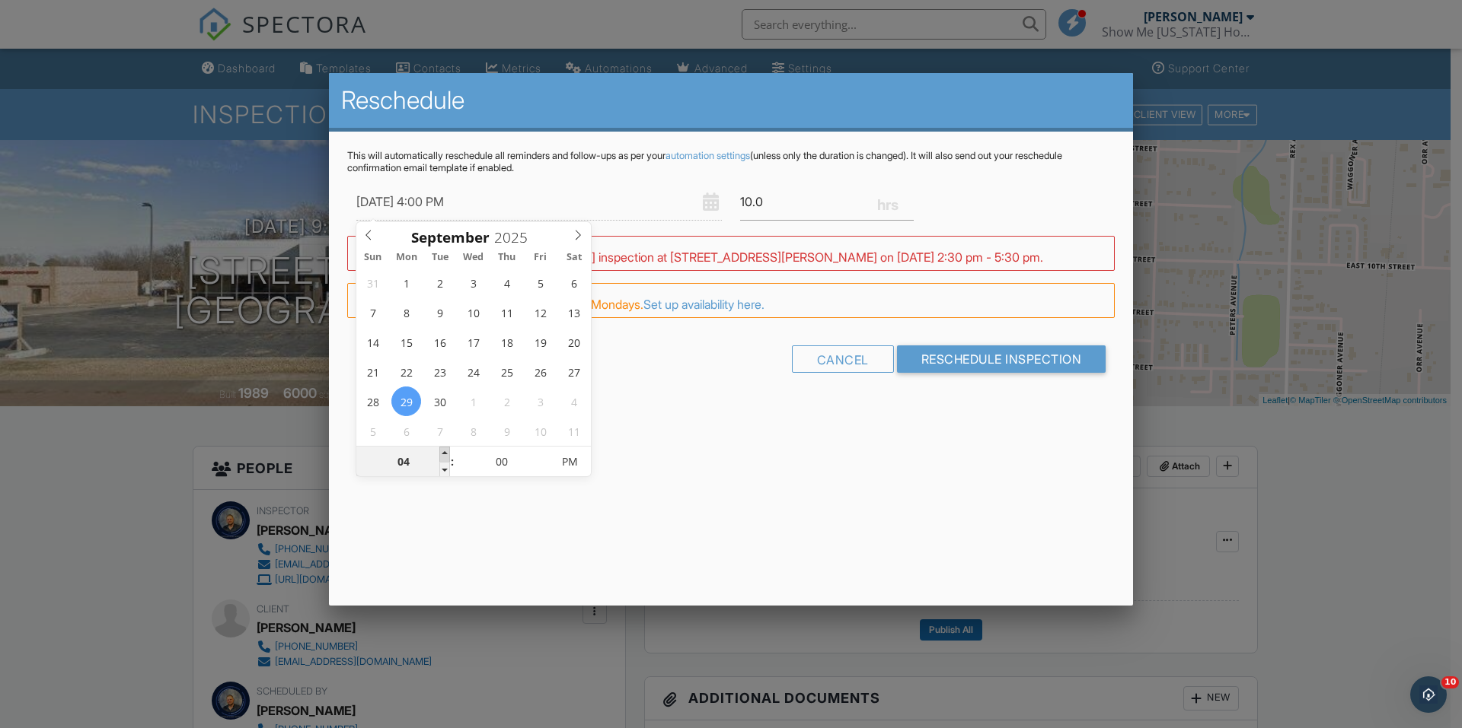
type input "09/29/2025 5:00 PM"
type input "05"
click at [445, 451] on span at bounding box center [444, 454] width 11 height 15
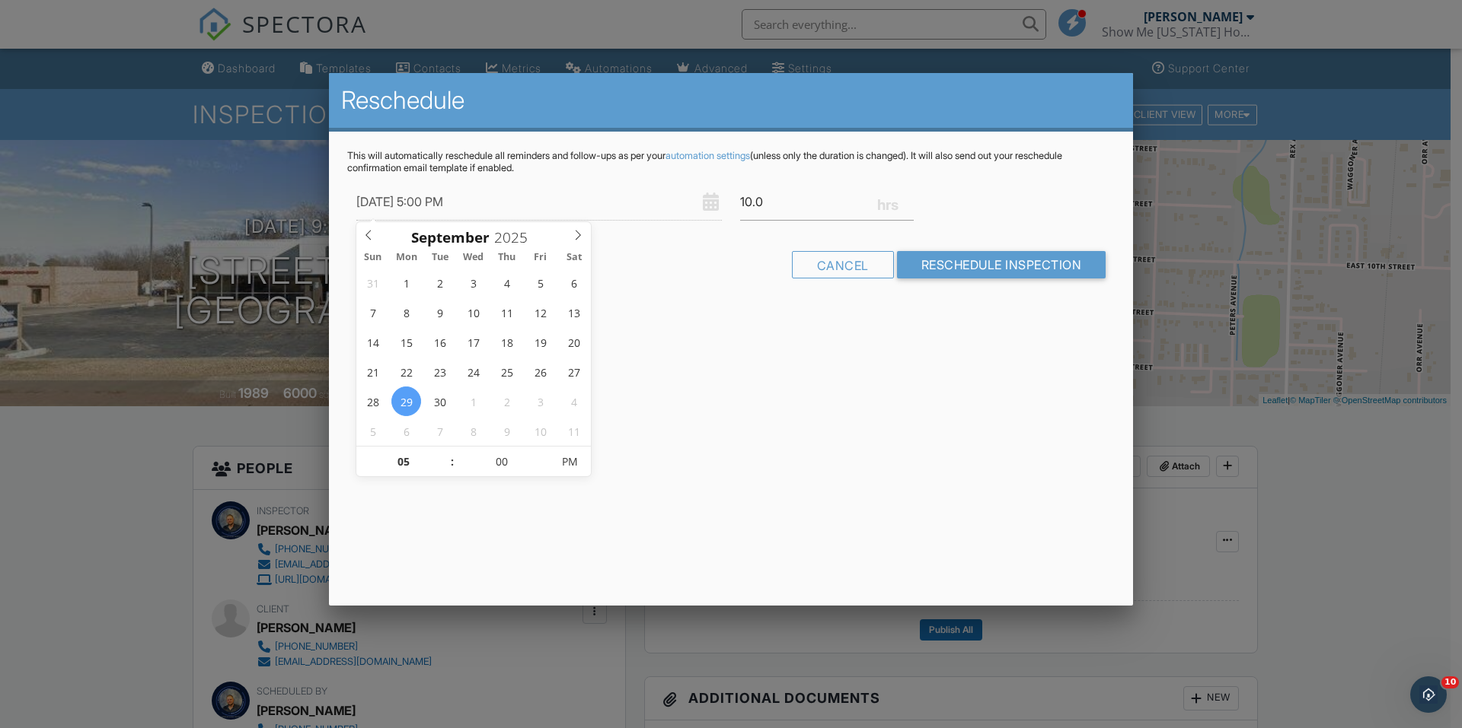
click at [862, 457] on div "Reschedule This will automatically reschedule all reminders and follow-ups as p…" at bounding box center [731, 339] width 804 height 533
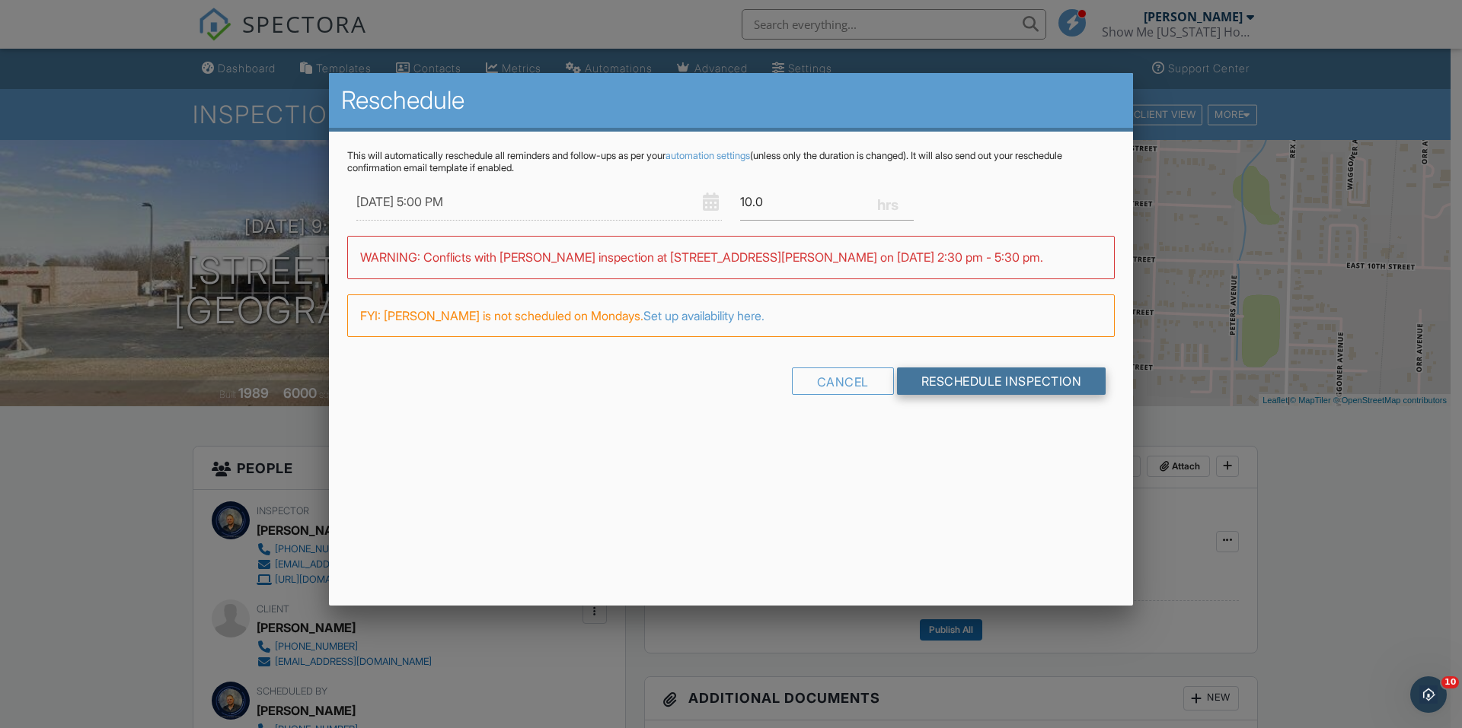
click at [990, 378] on input "Reschedule Inspection" at bounding box center [1001, 381] width 209 height 27
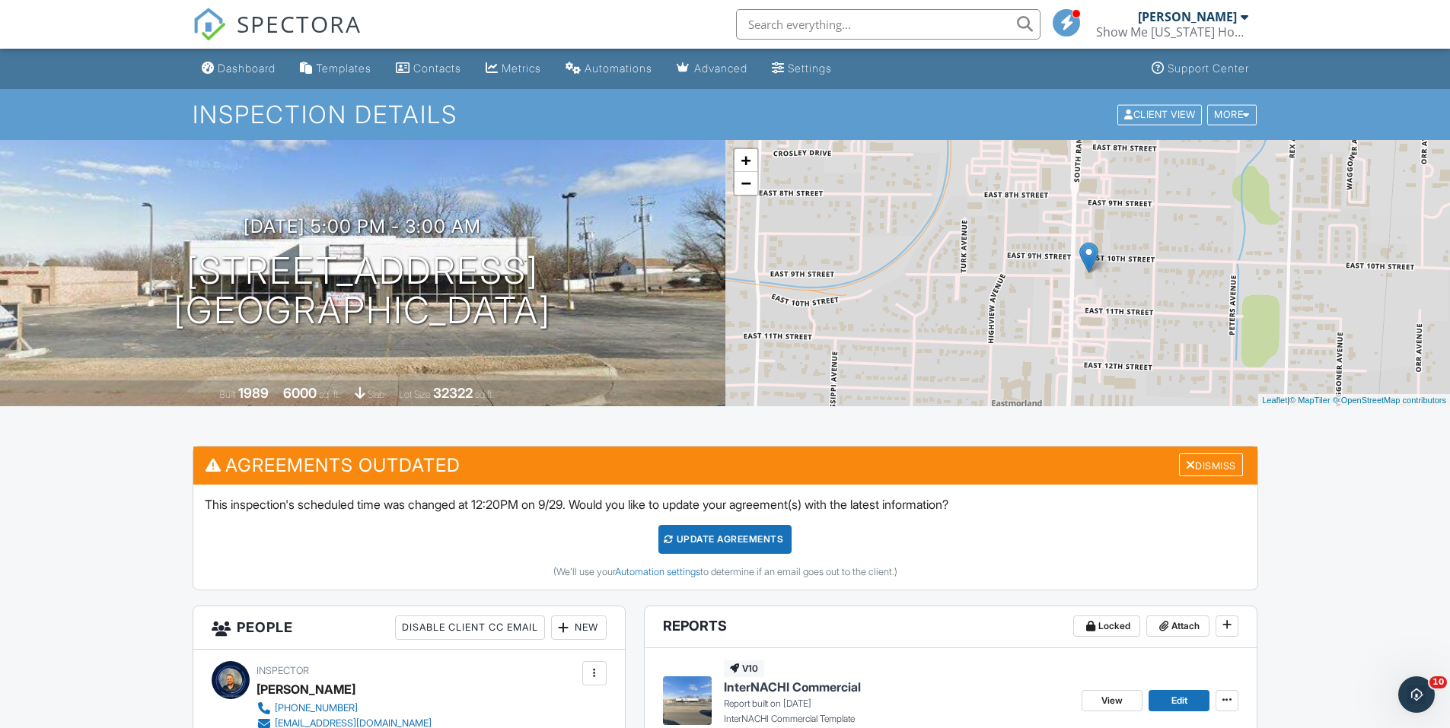
click at [707, 534] on div "Update Agreements" at bounding box center [724, 539] width 133 height 29
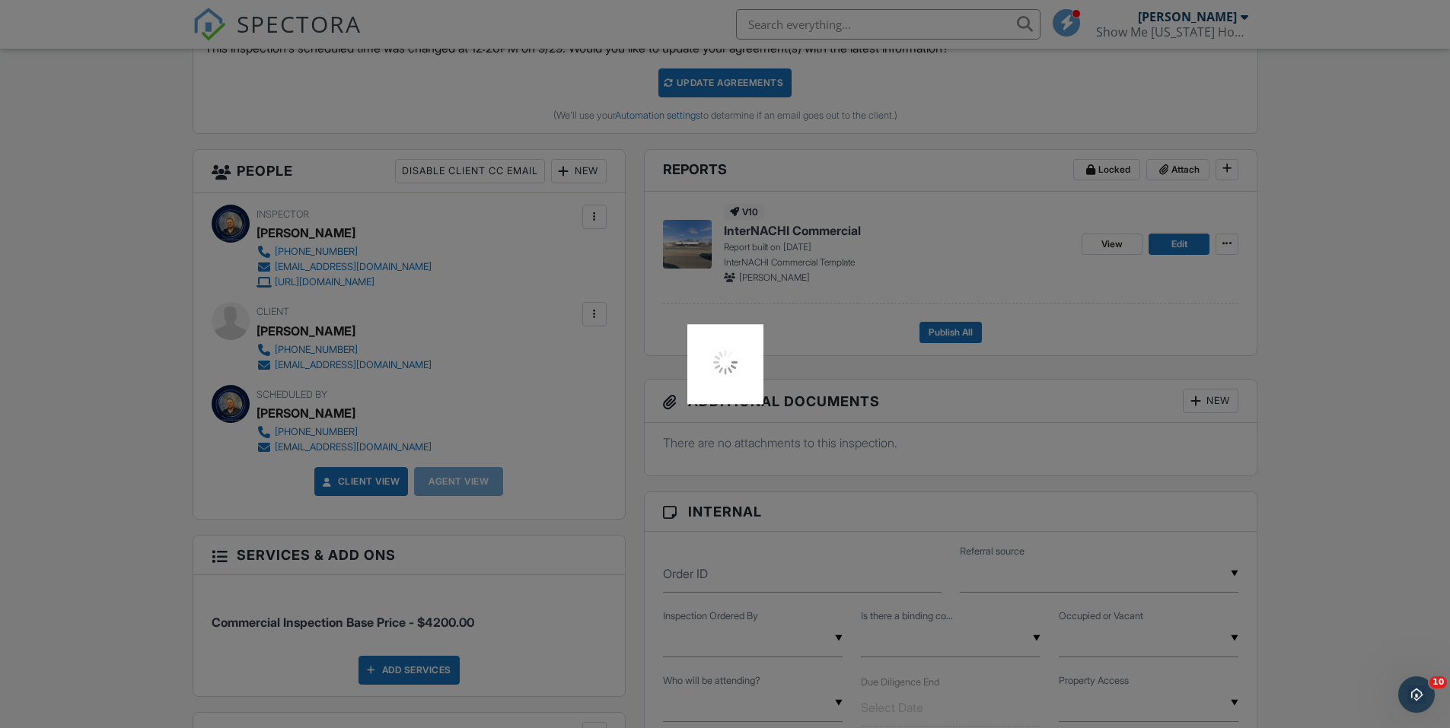
scroll to position [913, 0]
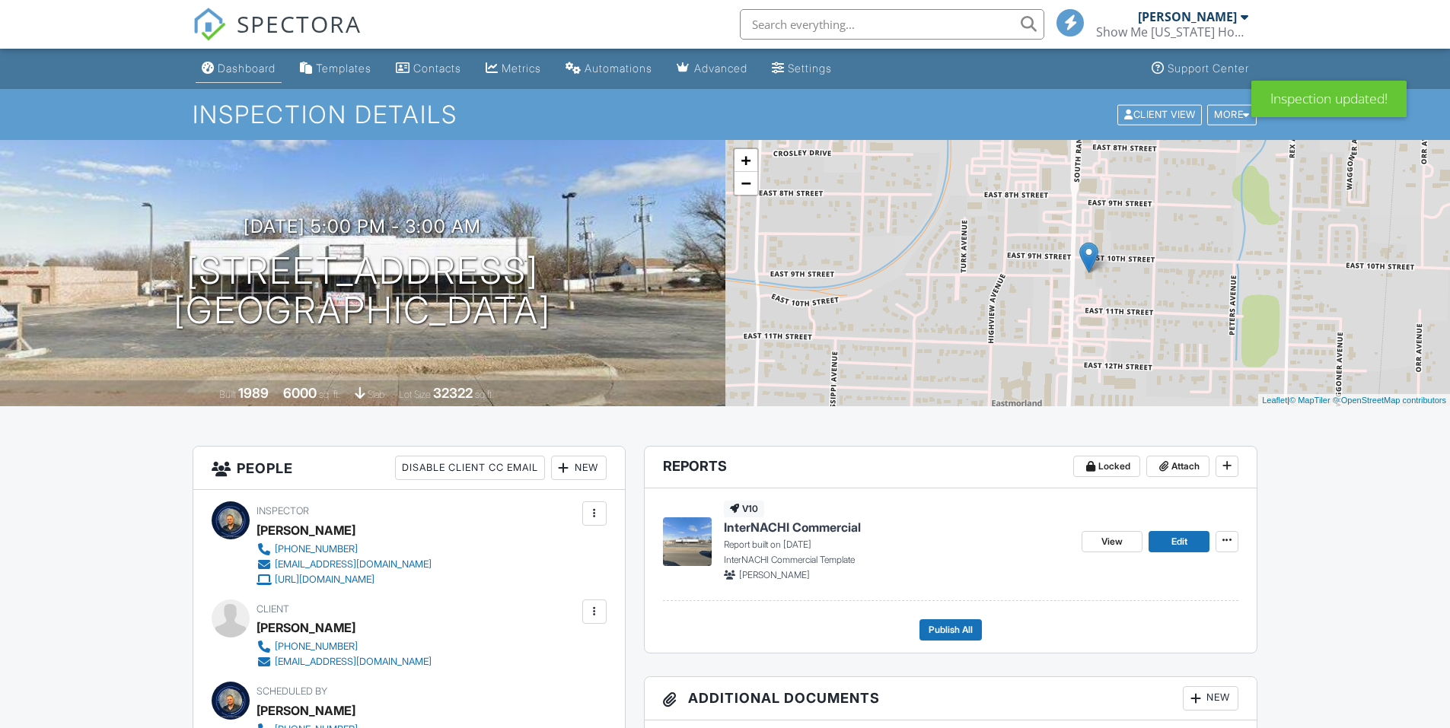
click at [276, 62] on div "Dashboard" at bounding box center [247, 68] width 58 height 13
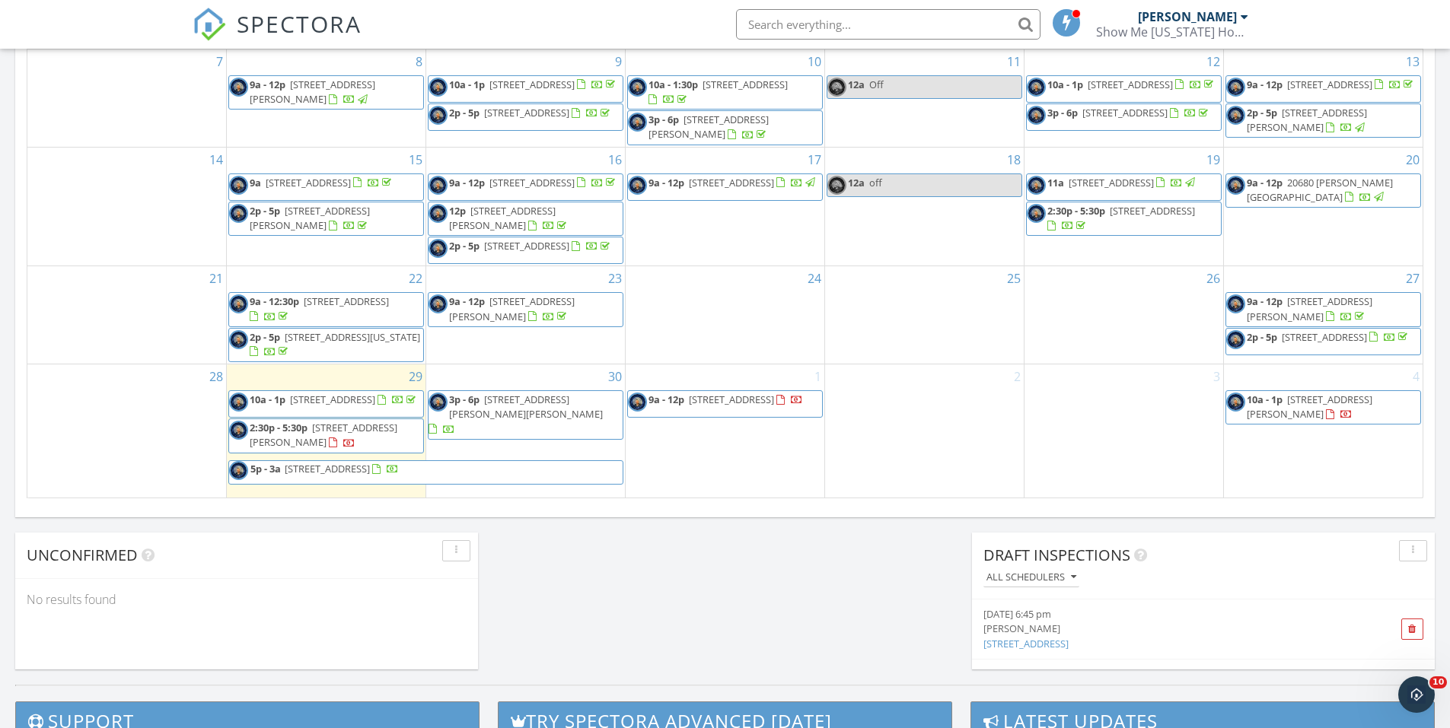
scroll to position [913, 0]
